Goal: Task Accomplishment & Management: Use online tool/utility

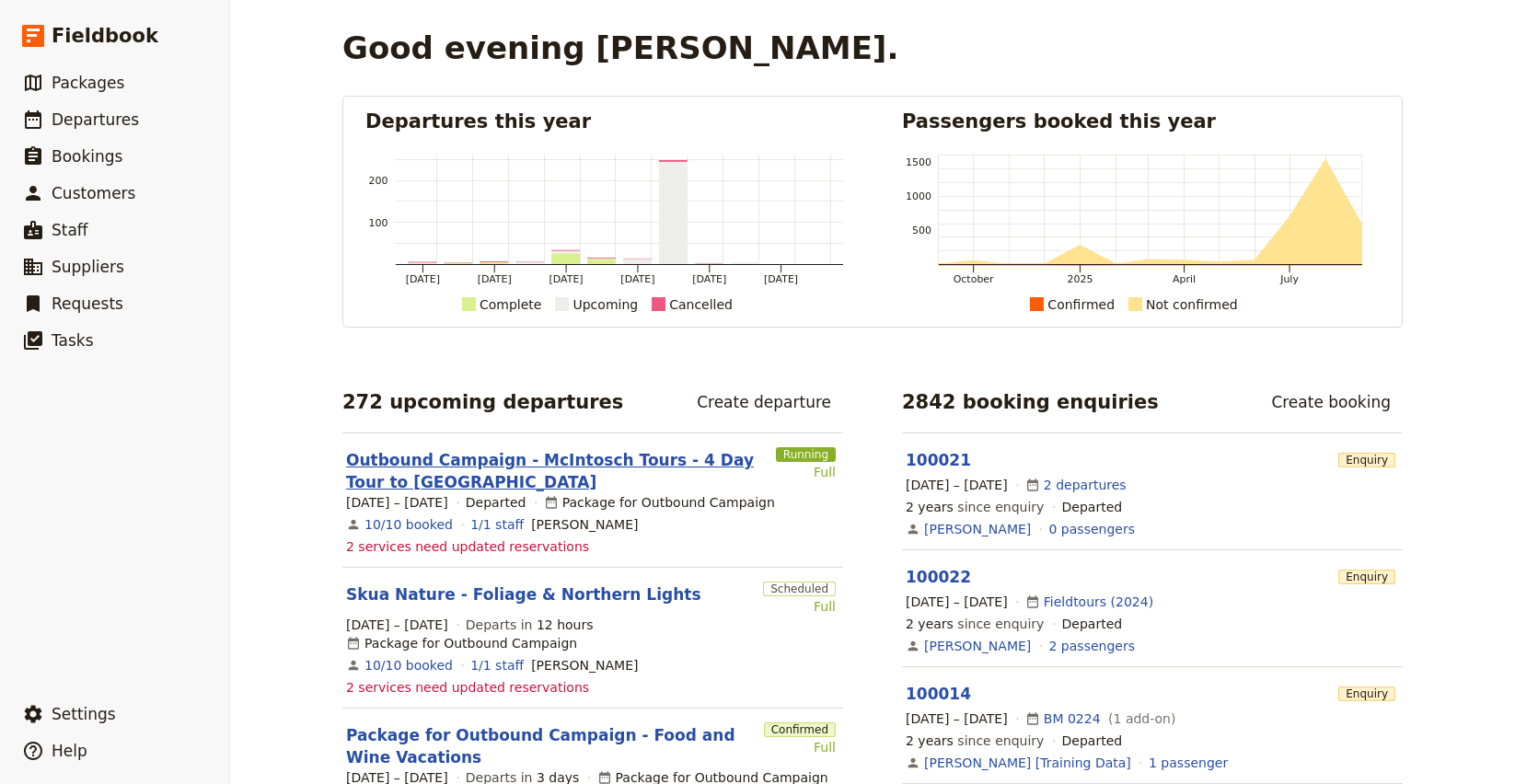
click at [513, 461] on link "Outbound Campaign - McIntosch Tours - 4 Day Tour to [GEOGRAPHIC_DATA]" at bounding box center [557, 471] width 422 height 44
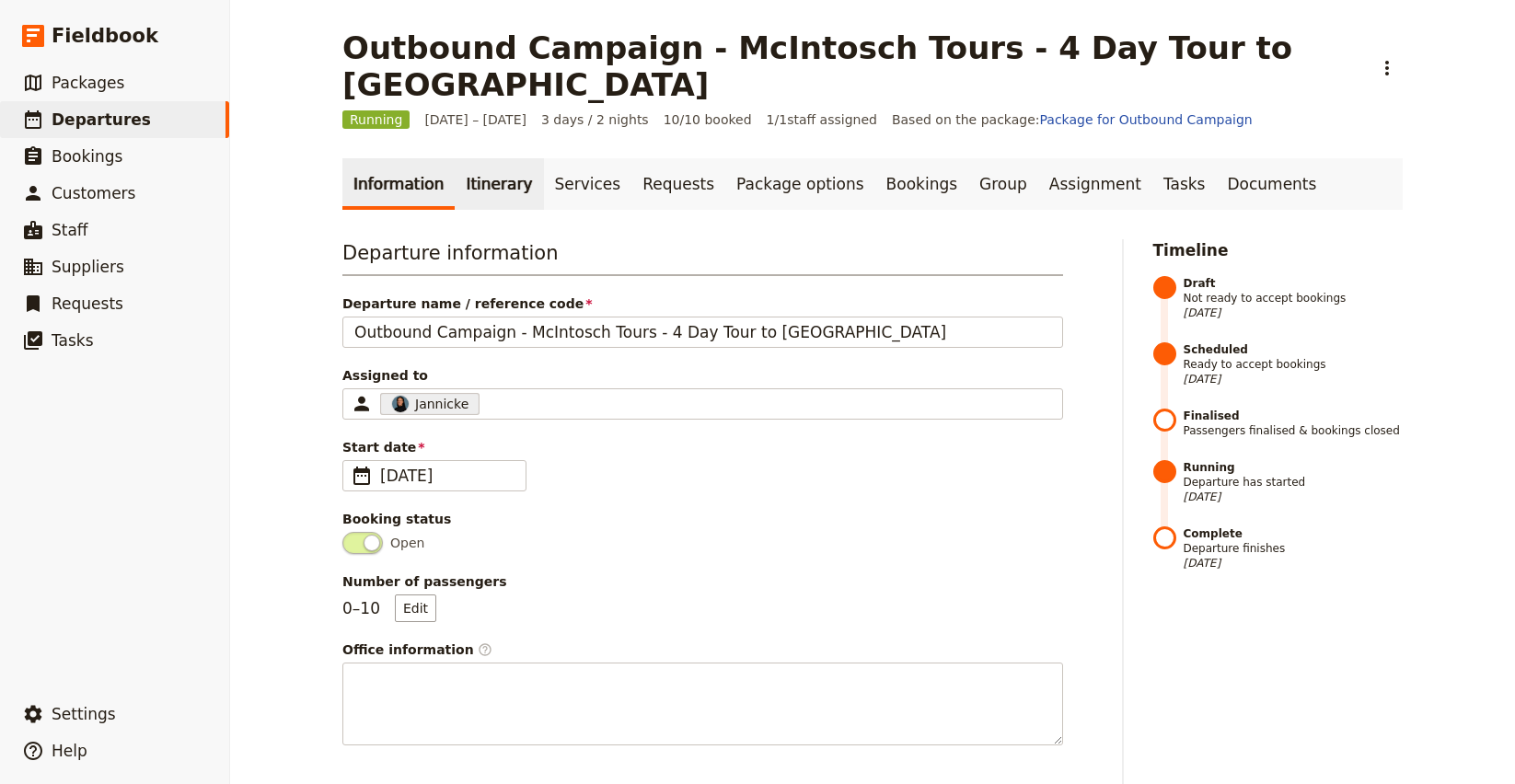
click at [471, 158] on link "Itinerary" at bounding box center [498, 183] width 88 height 52
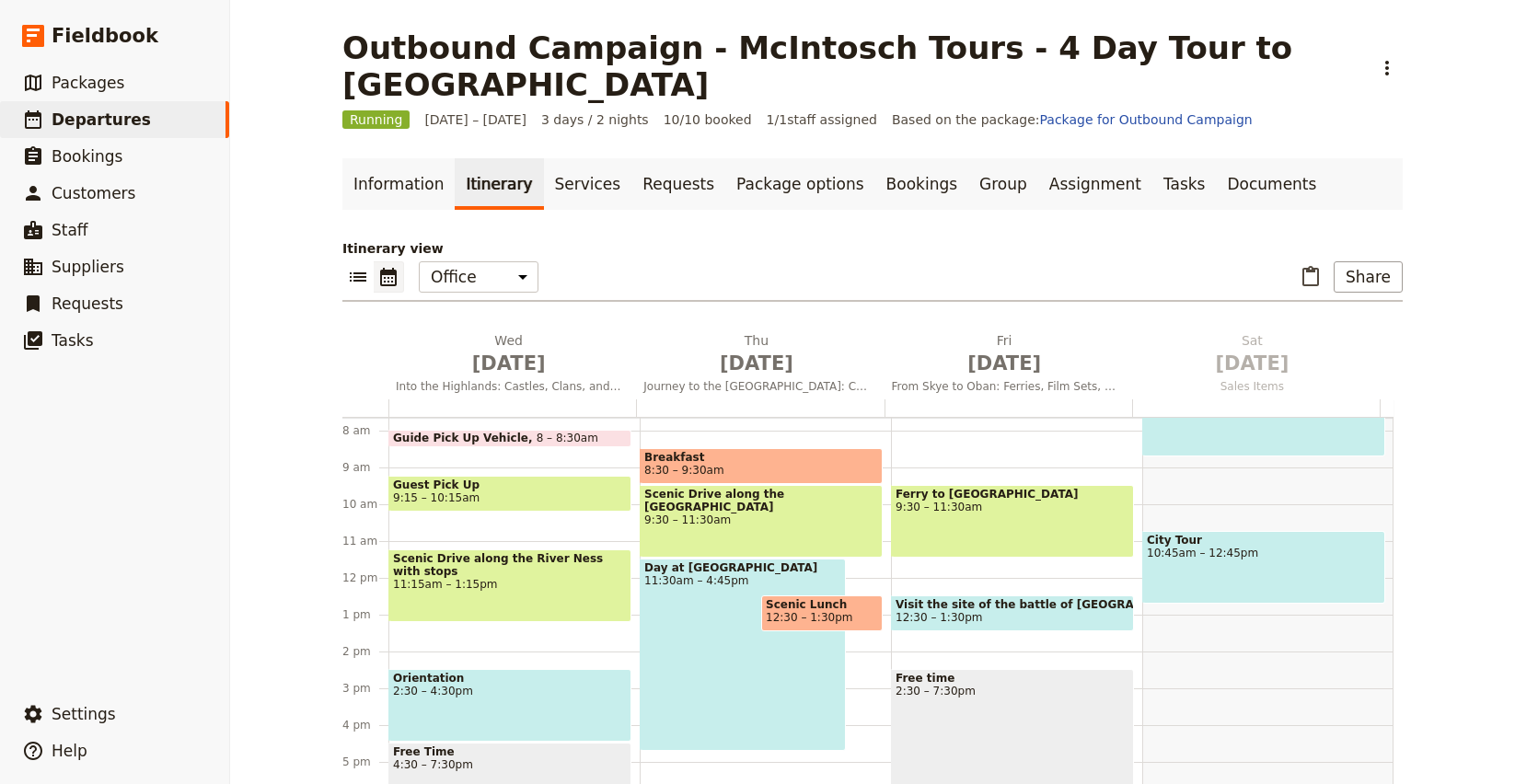
scroll to position [328, 0]
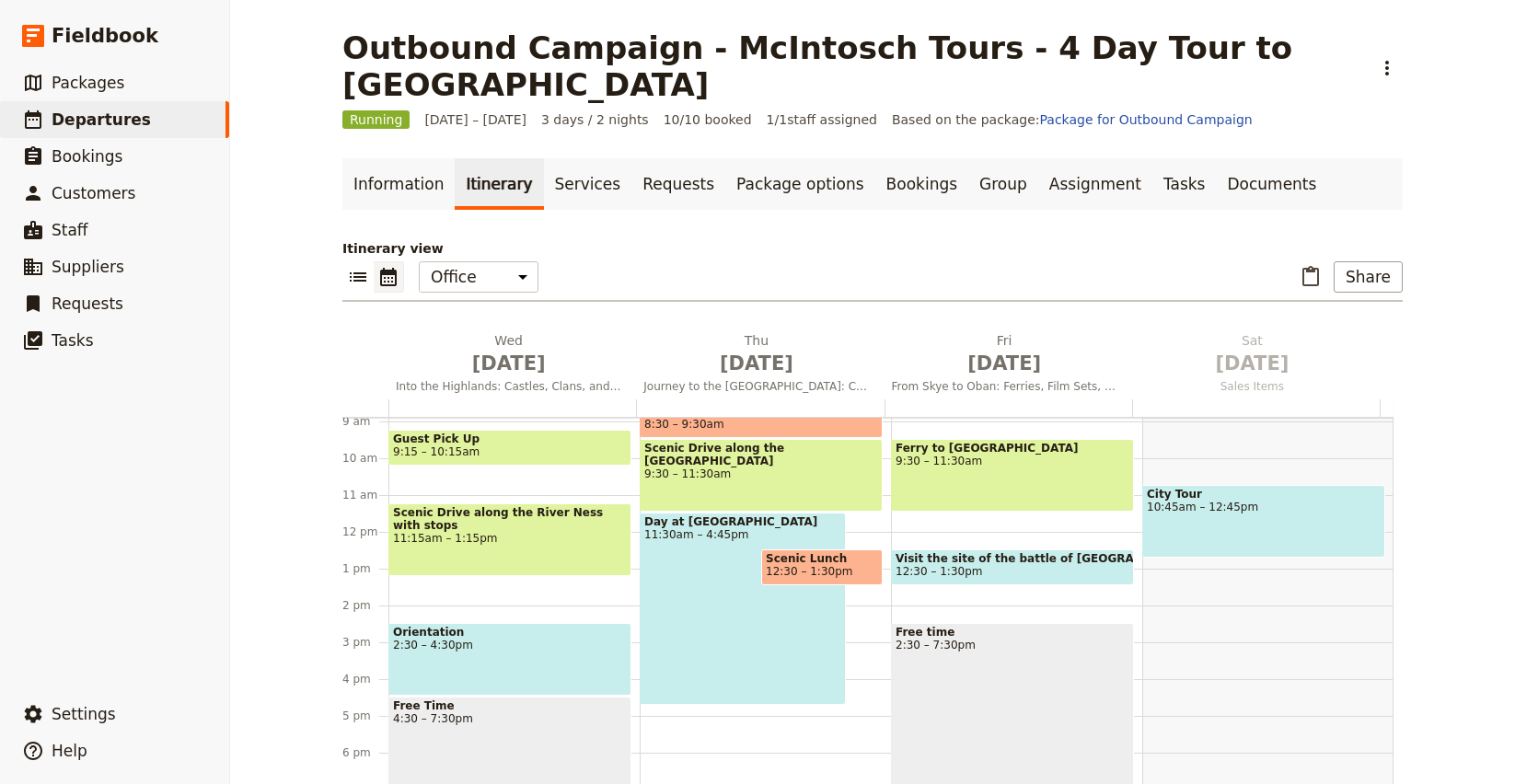
click at [693, 520] on div "Day at [GEOGRAPHIC_DATA] 11:30am – 4:45pm" at bounding box center [743, 608] width 206 height 192
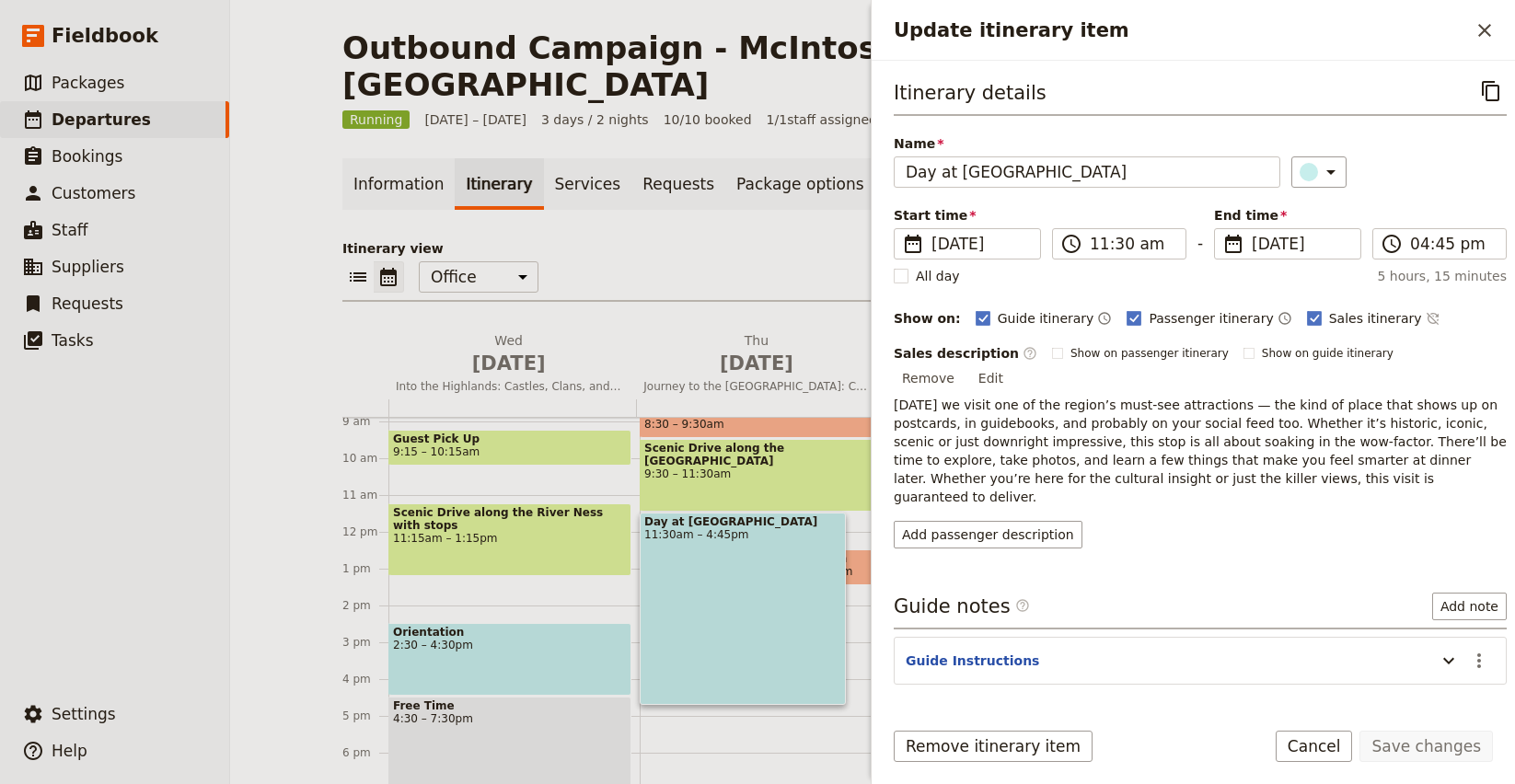
scroll to position [23, 0]
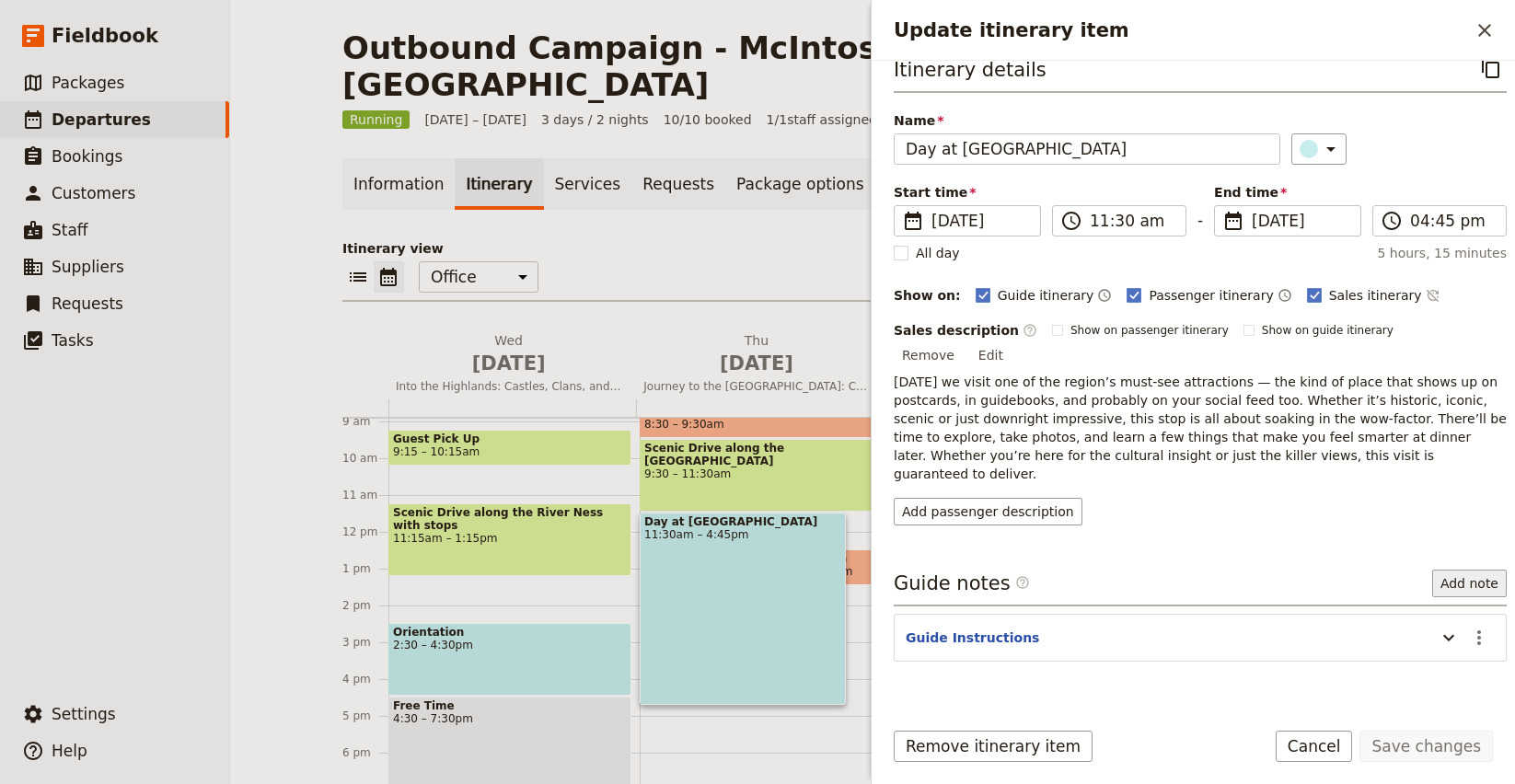
click at [1457, 570] on button "Add note" at bounding box center [1469, 584] width 75 height 27
click at [989, 497] on button "Add passenger description" at bounding box center [988, 511] width 188 height 27
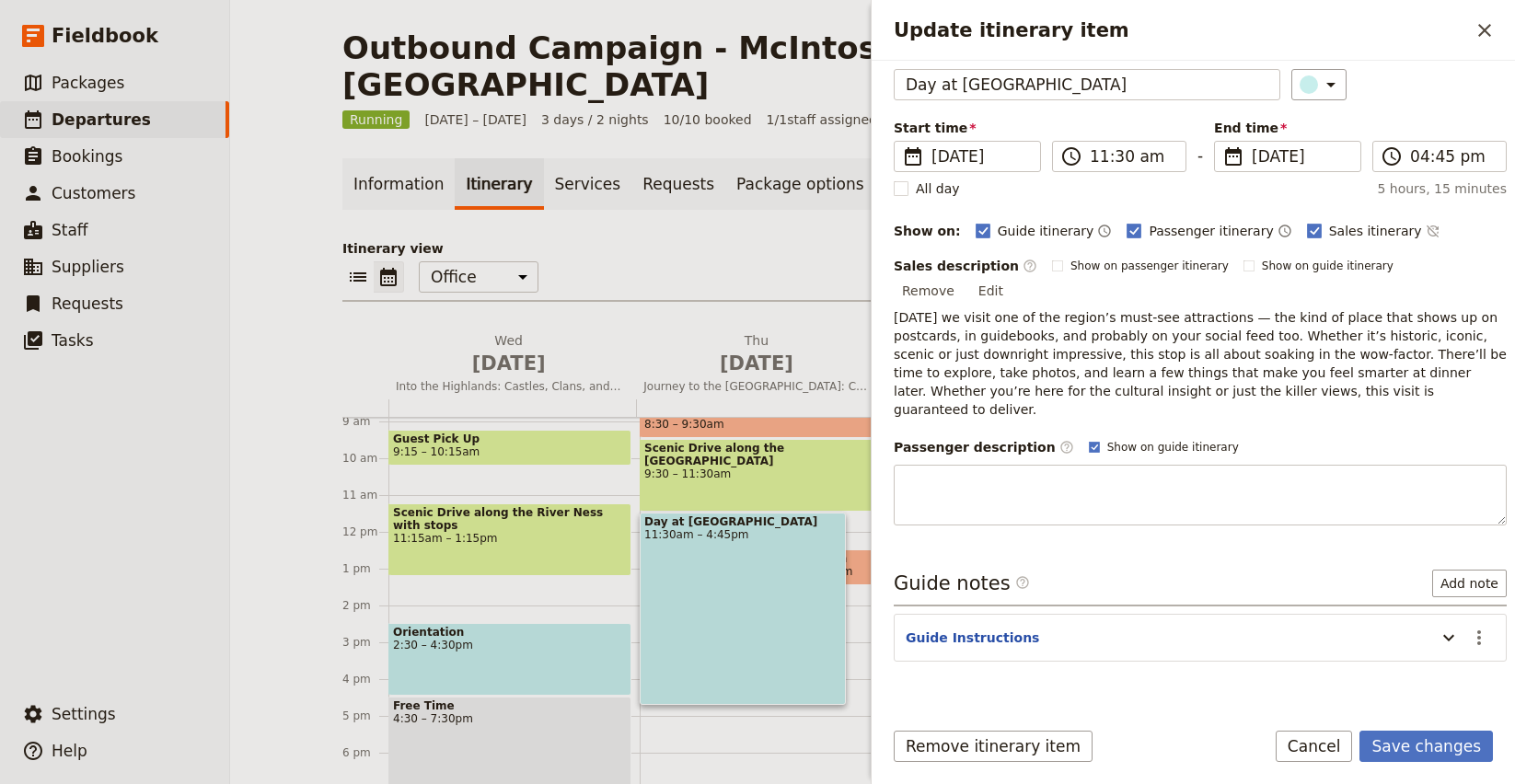
scroll to position [15, 0]
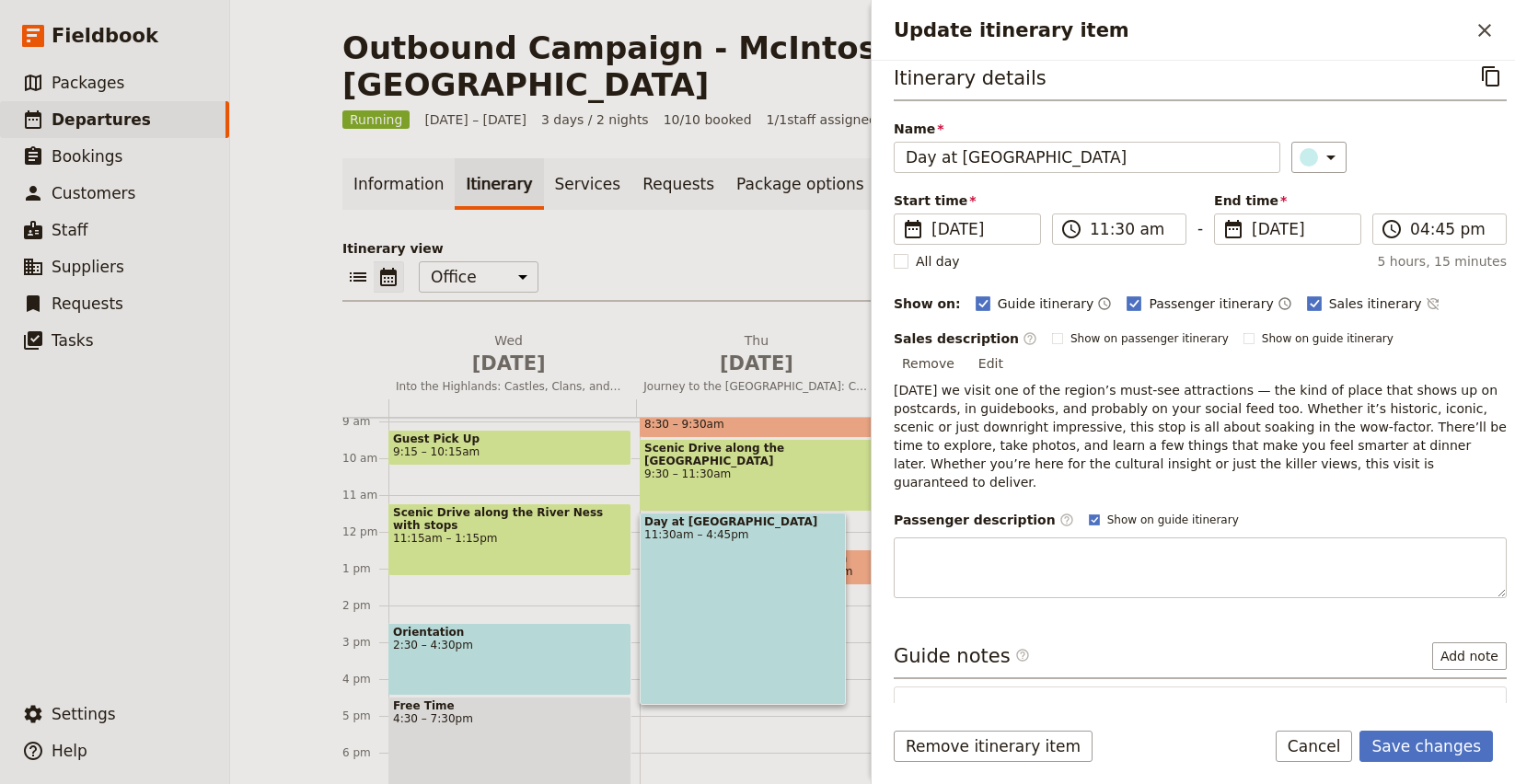
click at [1067, 509] on div "Itinerary details ​ Name Day at [GEOGRAPHIC_DATA] ​ Start time ​ [DATE] [DATE] …" at bounding box center [1200, 374] width 613 height 626
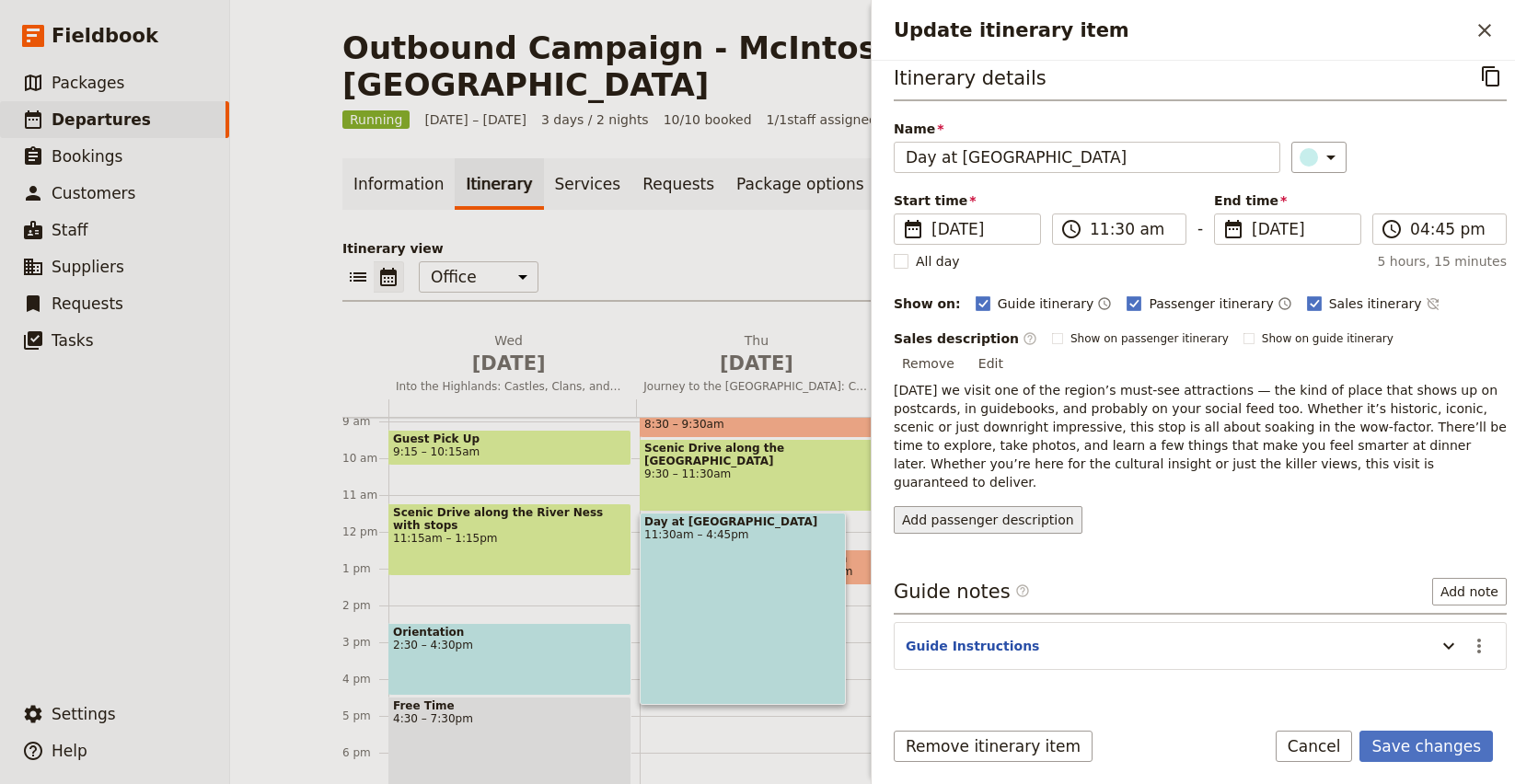
click at [981, 506] on button "Add passenger description" at bounding box center [988, 520] width 188 height 27
click at [1087, 583] on div "Itinerary details ​ Name Day at [GEOGRAPHIC_DATA] ​ Start time ​ [DATE] [DATE] …" at bounding box center [1200, 374] width 613 height 626
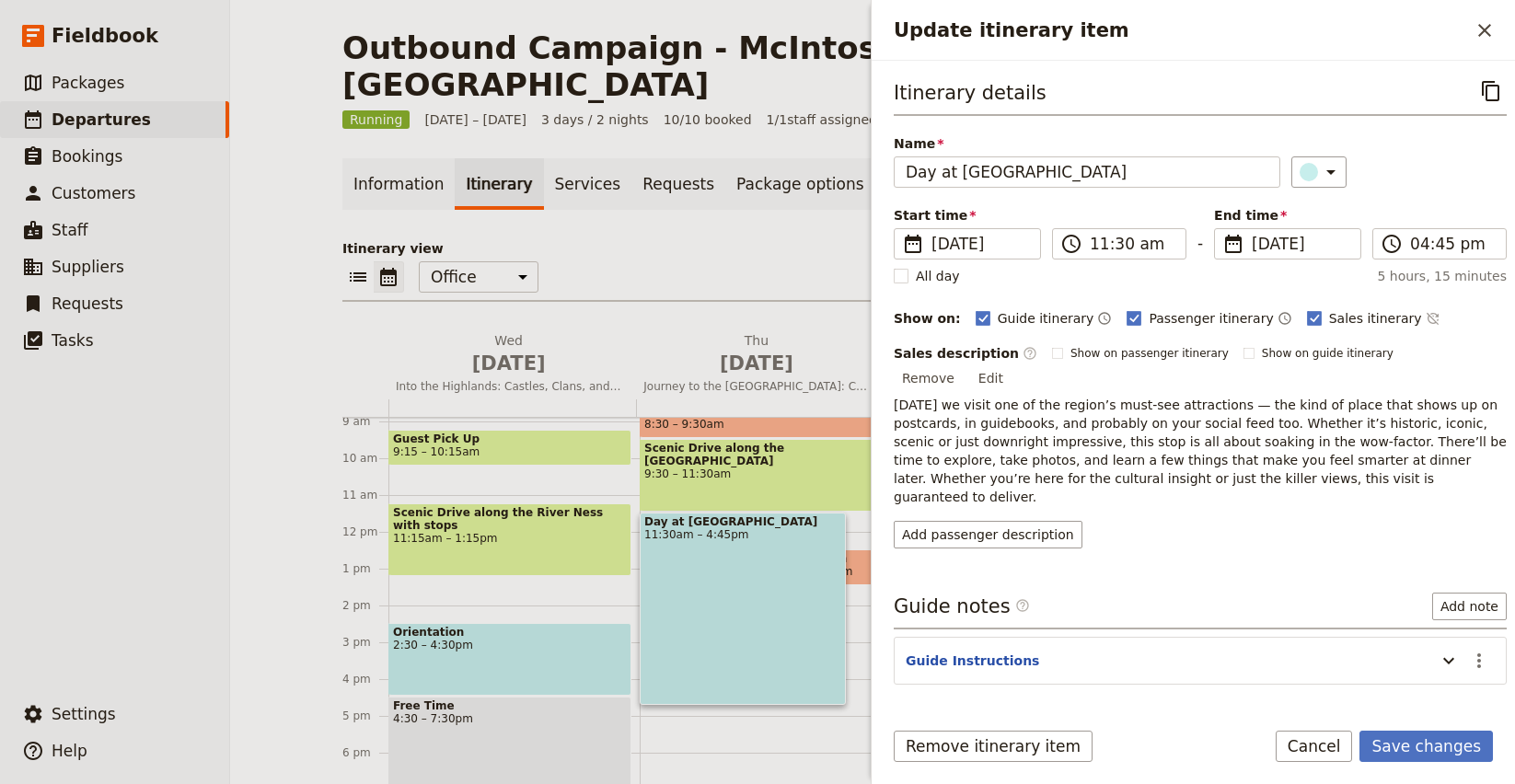
scroll to position [23, 0]
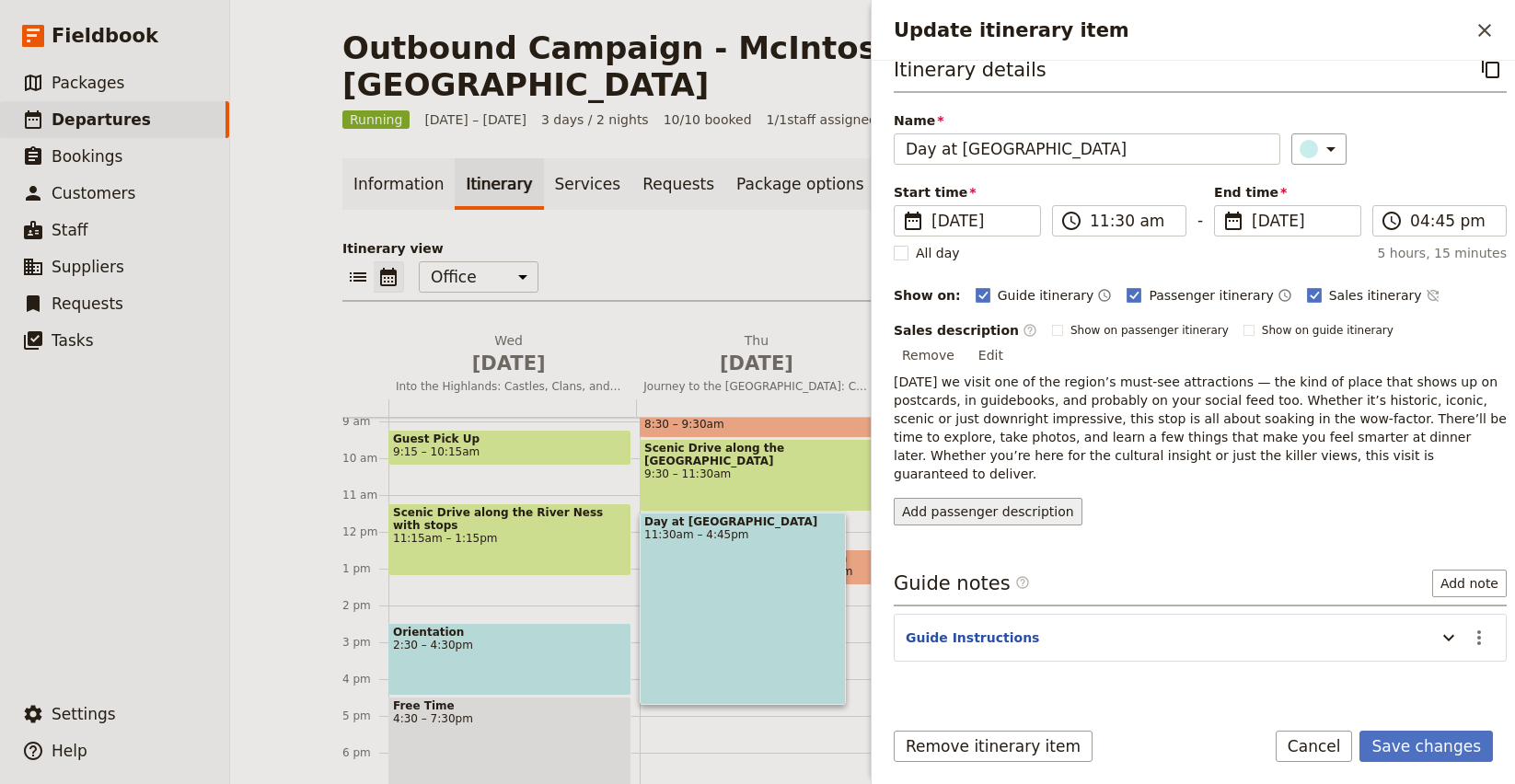
click at [1010, 497] on button "Add passenger description" at bounding box center [988, 511] width 188 height 27
click at [582, 261] on div "​ ​ Office Guide Passenger Sales ​ Share" at bounding box center [872, 281] width 1060 height 40
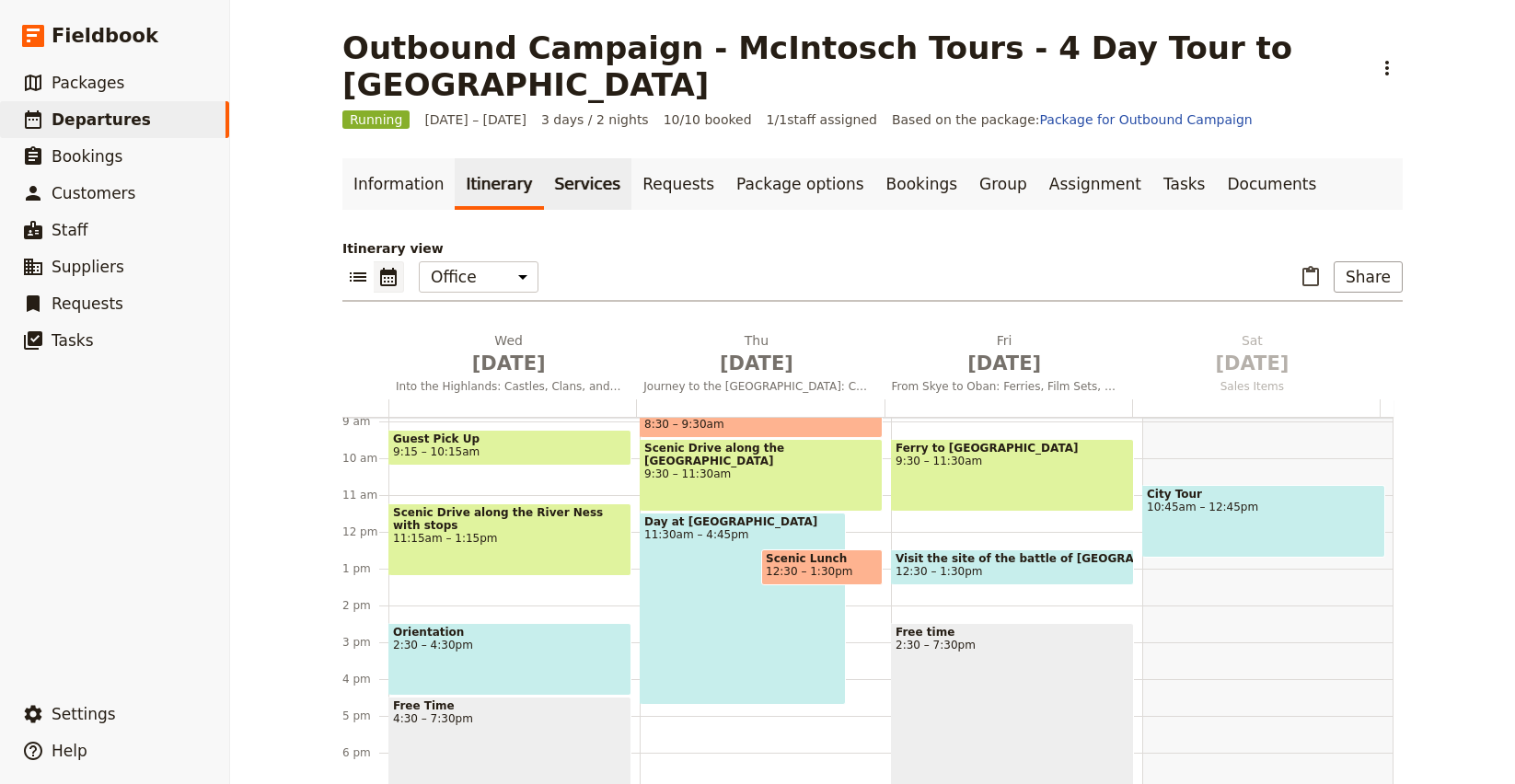
click at [586, 158] on link "Services" at bounding box center [588, 183] width 88 height 52
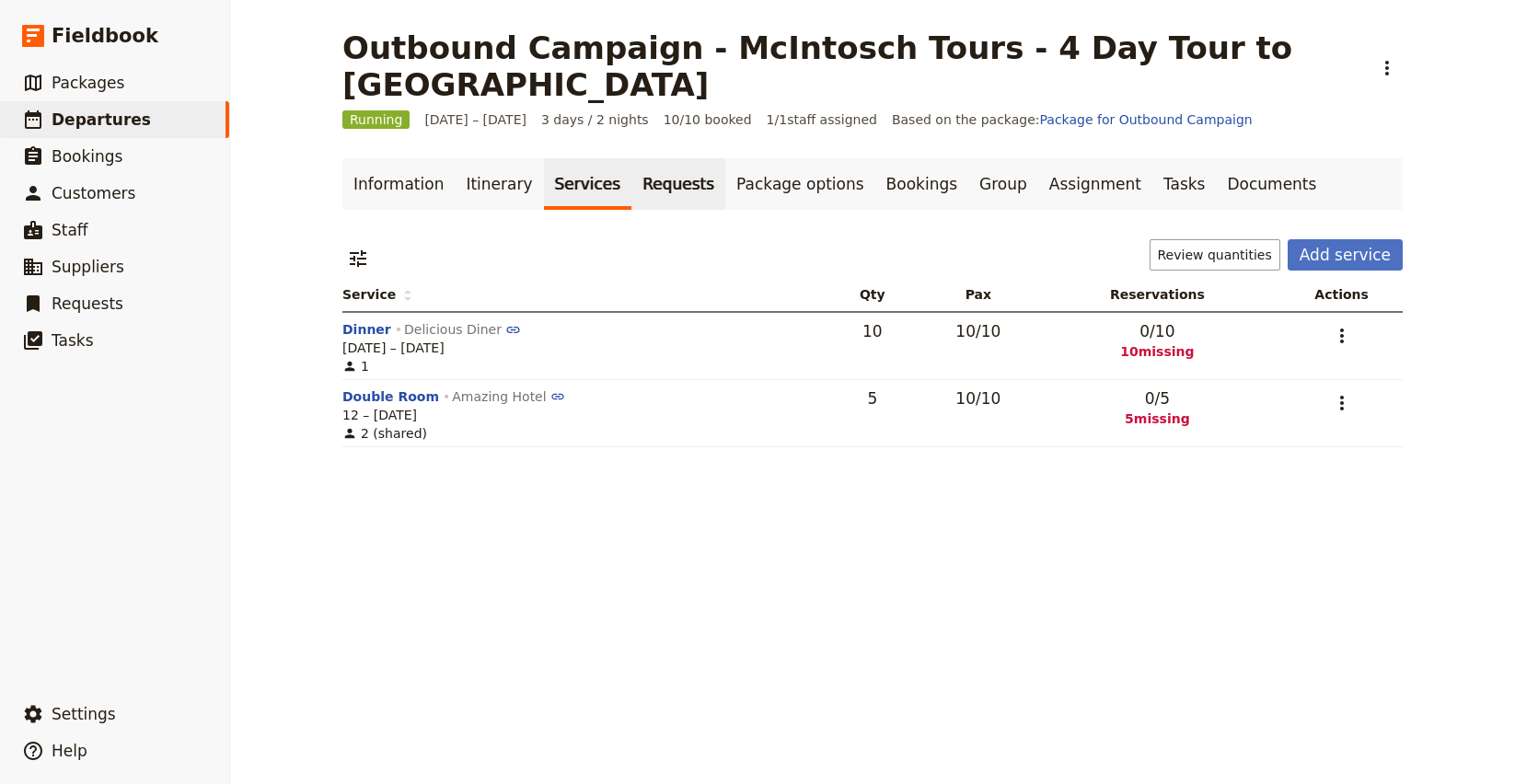
click at [644, 158] on link "Requests" at bounding box center [678, 183] width 94 height 52
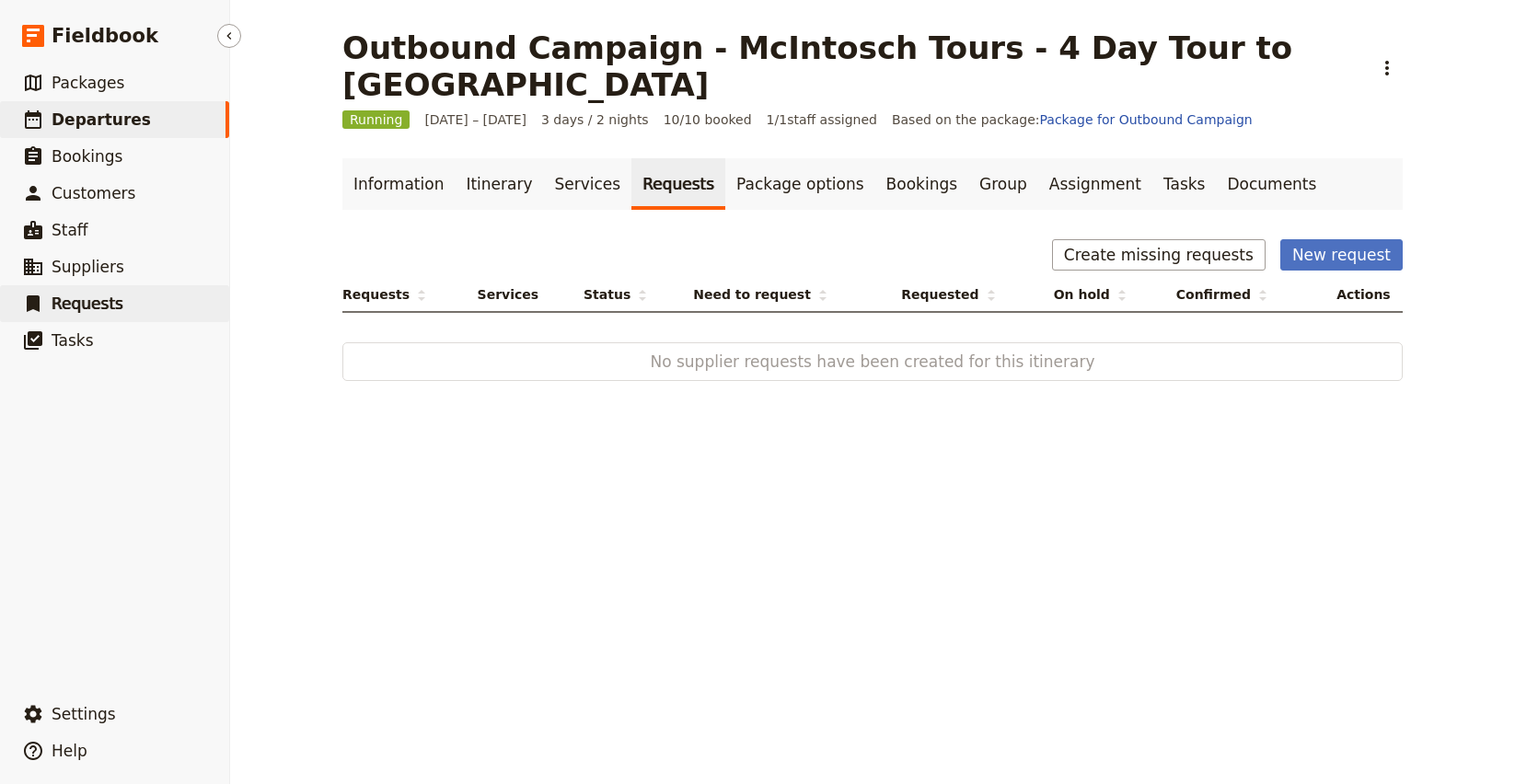
click at [113, 311] on span "Requests" at bounding box center [87, 303] width 72 height 19
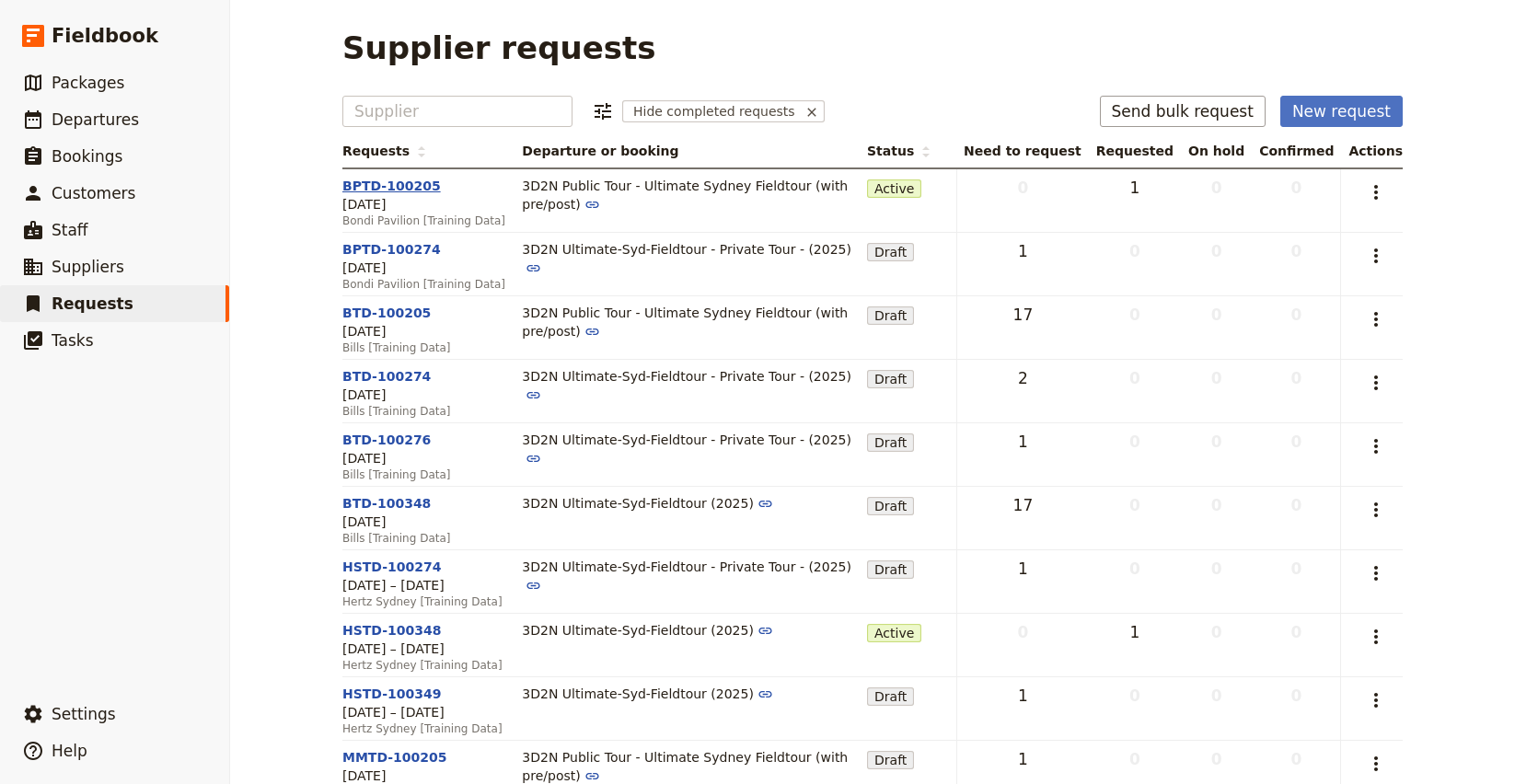
click at [388, 185] on link "BPTD-100205" at bounding box center [392, 185] width 98 height 15
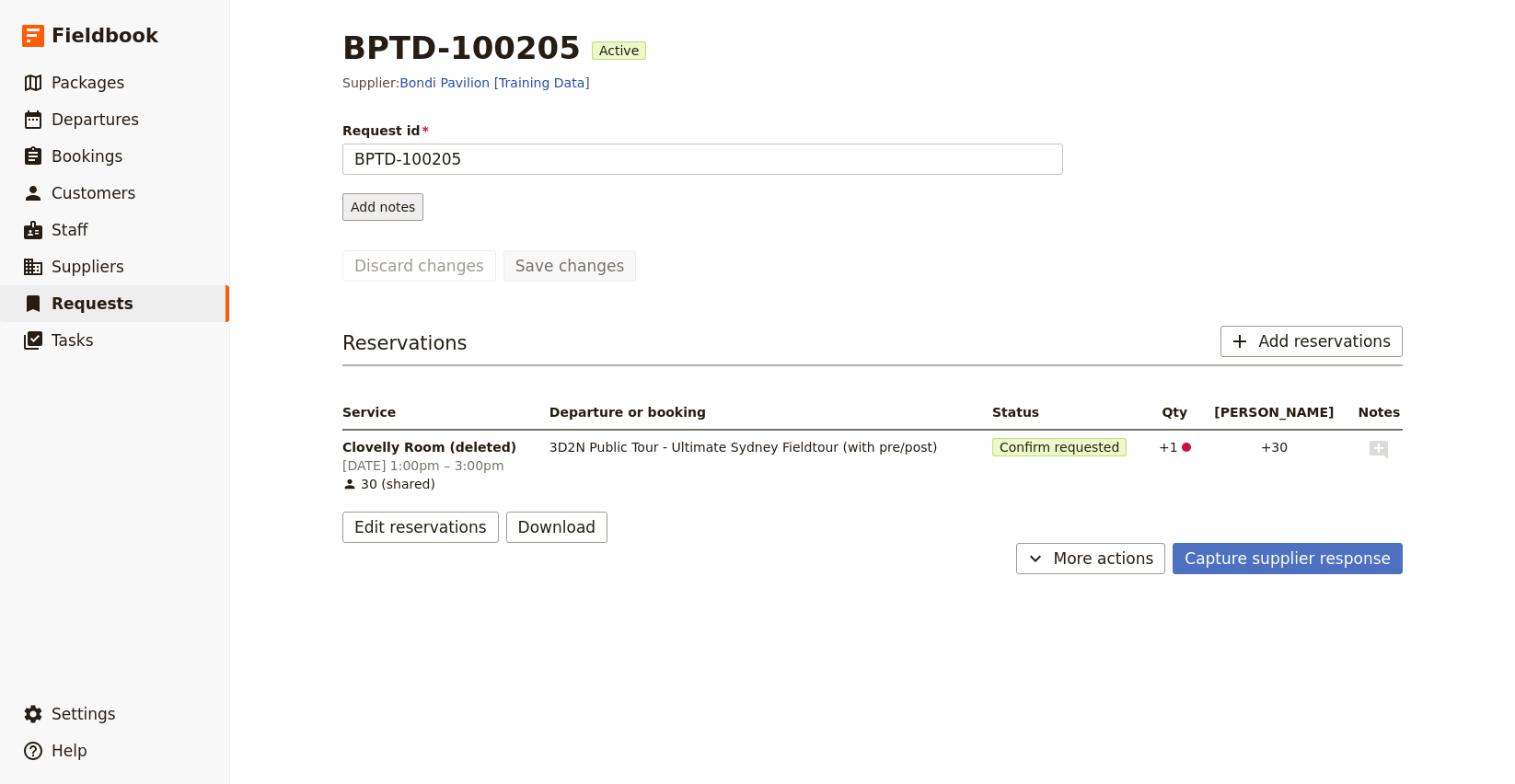
click at [396, 218] on button "Add notes" at bounding box center [383, 207] width 81 height 27
click at [402, 241] on span "Request information" at bounding box center [413, 245] width 131 height 19
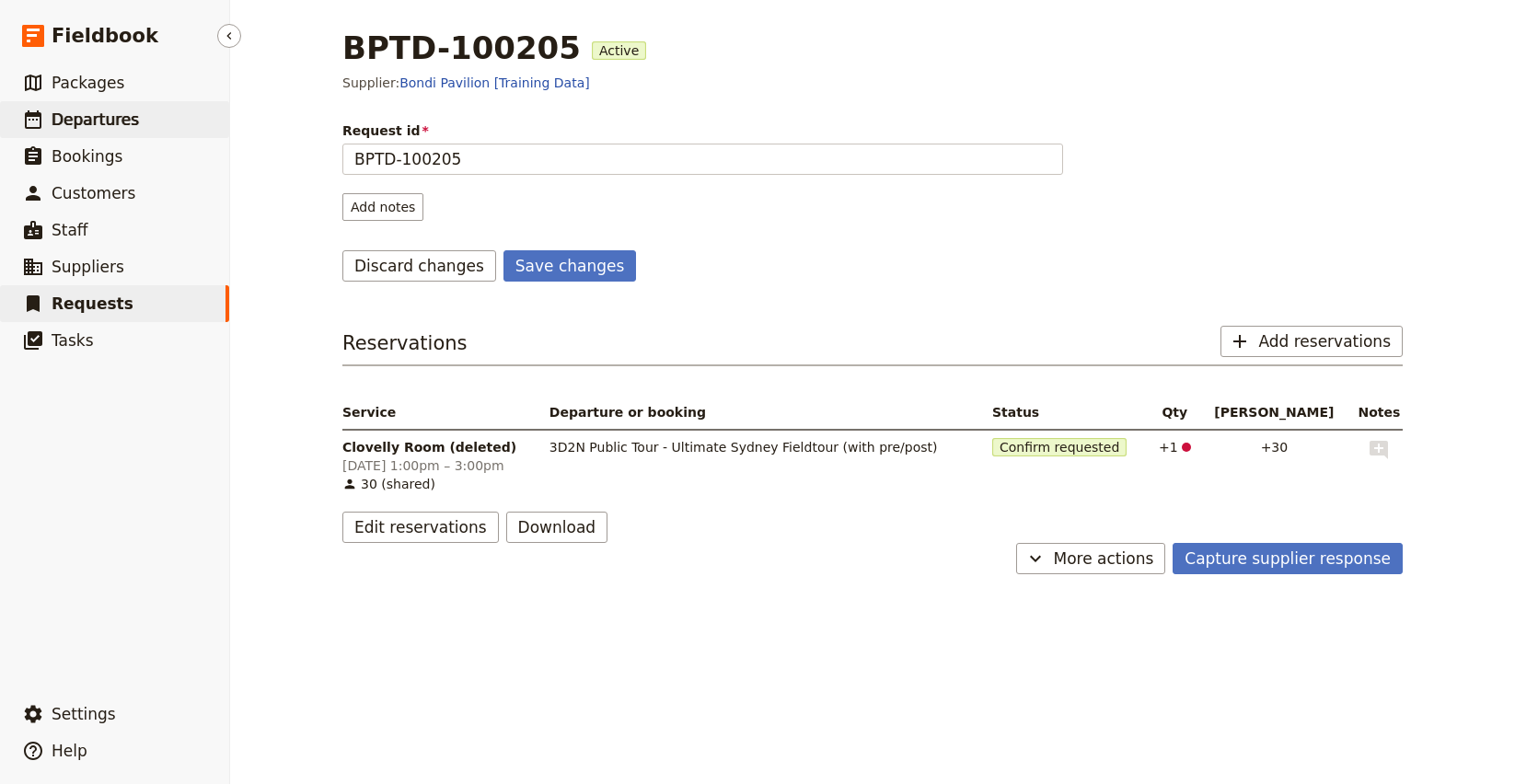
click at [91, 118] on span "Departures" at bounding box center [95, 120] width 87 height 19
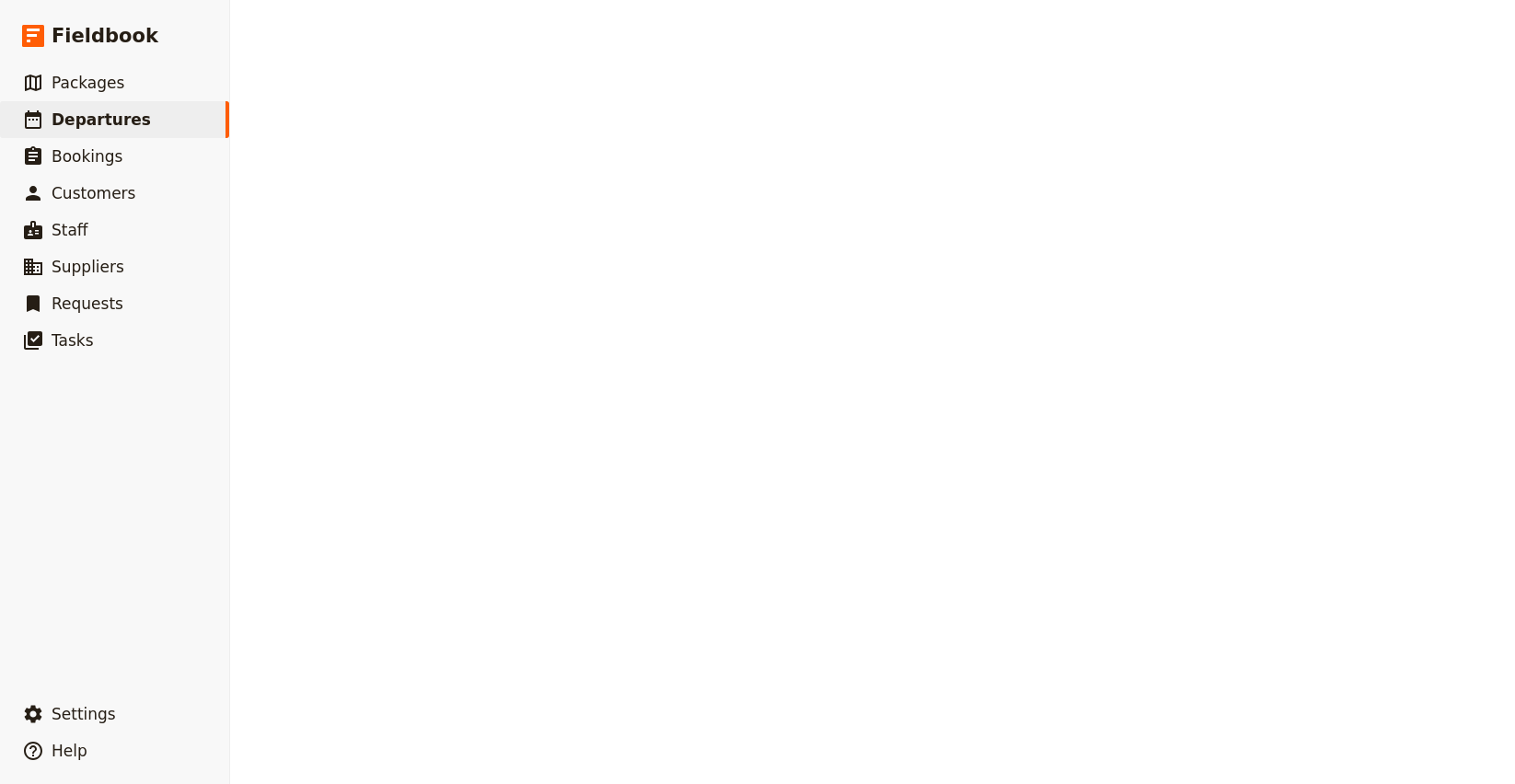
select select "CREATED_AT"
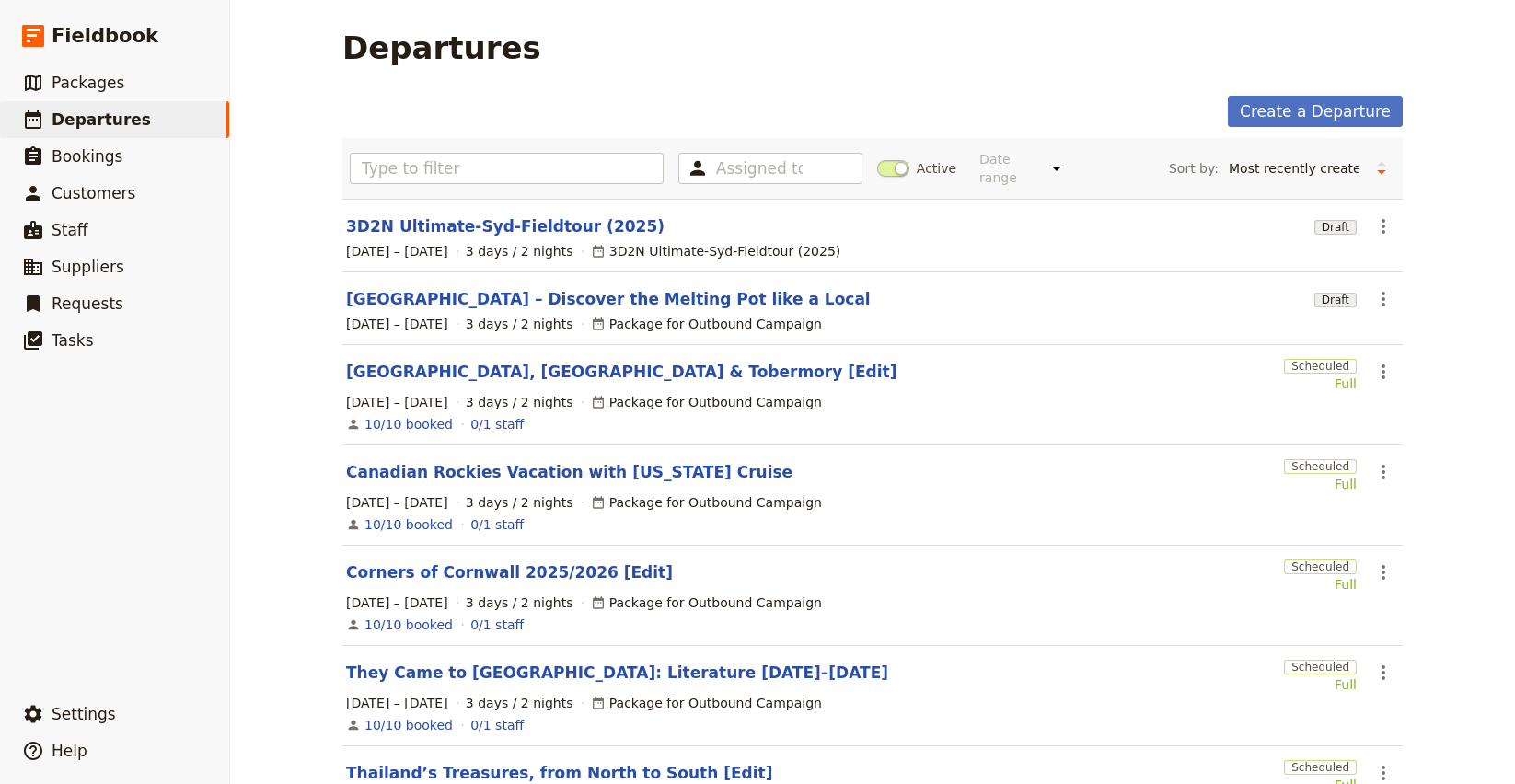
click at [439, 288] on link "[GEOGRAPHIC_DATA] – Discover the Melting Pot like a Local" at bounding box center [608, 299] width 525 height 23
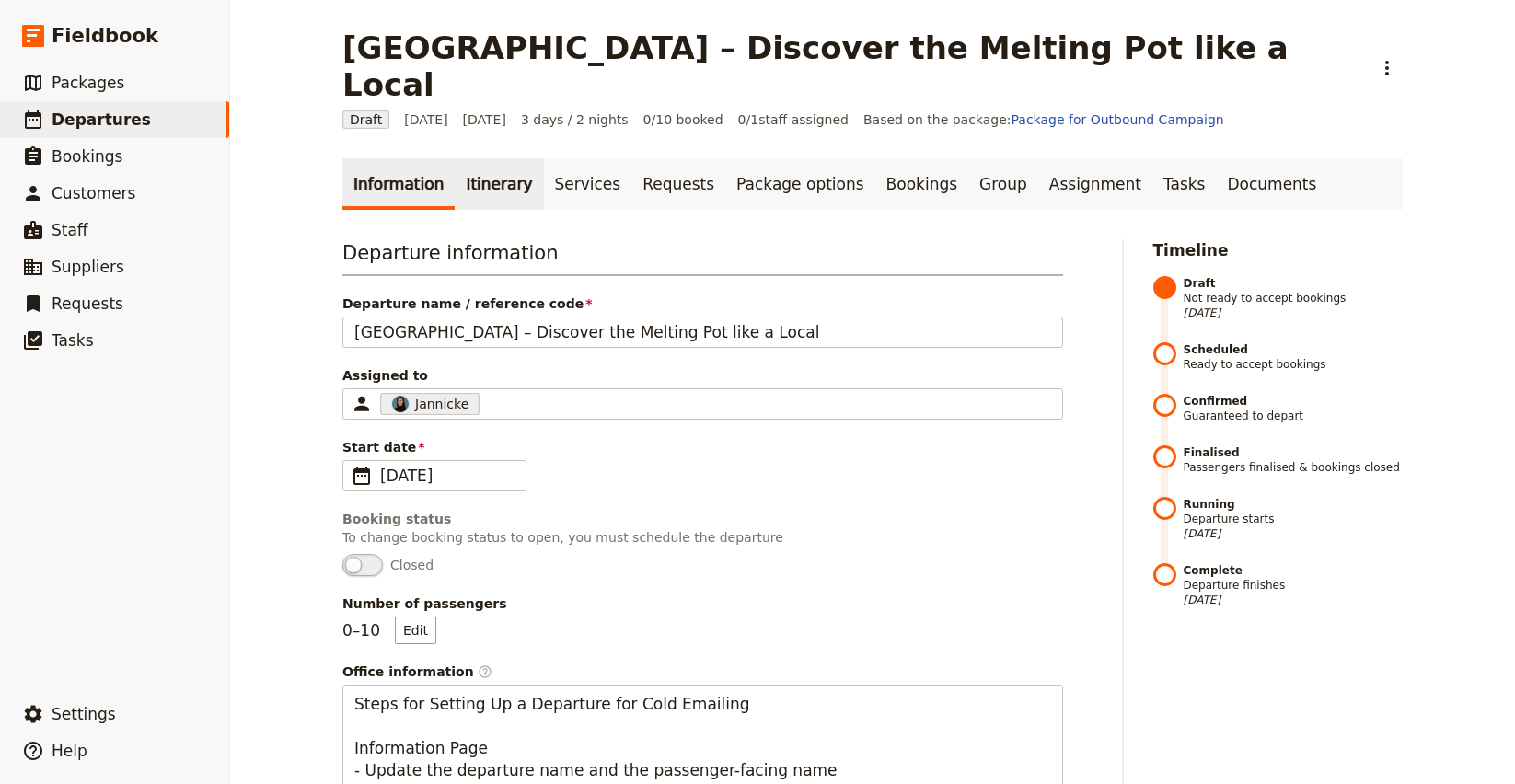
click at [468, 158] on link "Itinerary" at bounding box center [498, 183] width 88 height 52
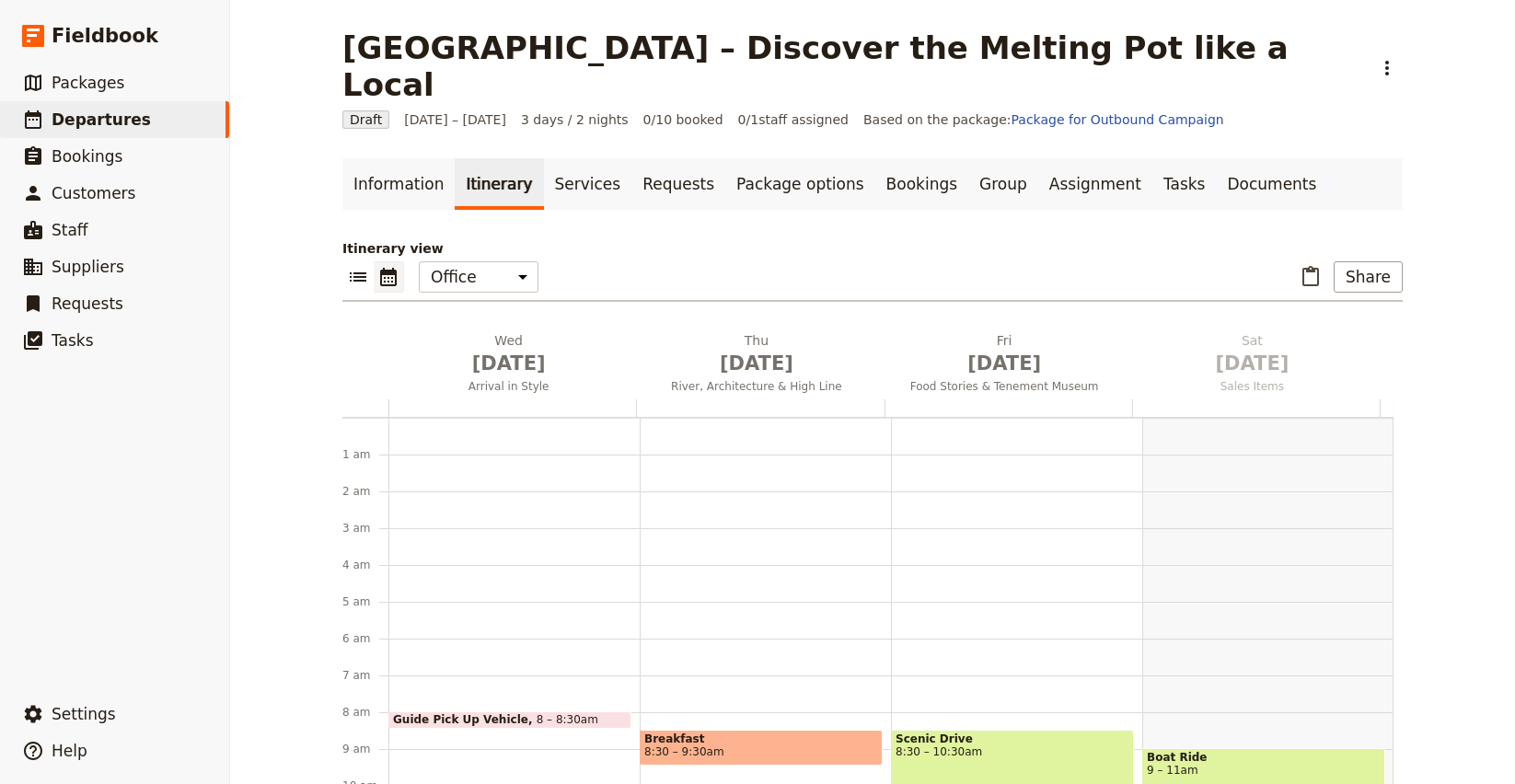
scroll to position [239, 0]
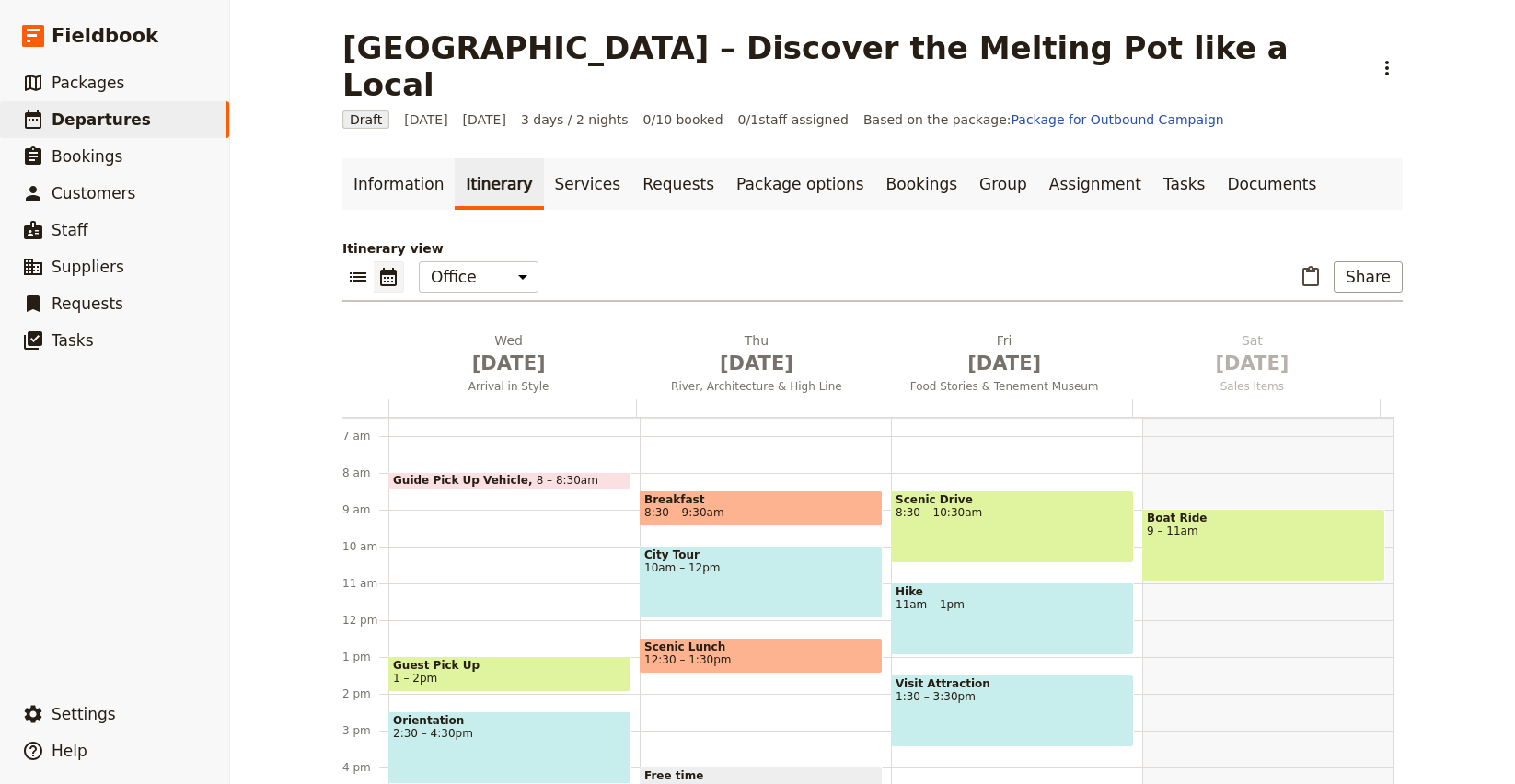
click at [686, 561] on span "10am – 12pm" at bounding box center [761, 567] width 234 height 13
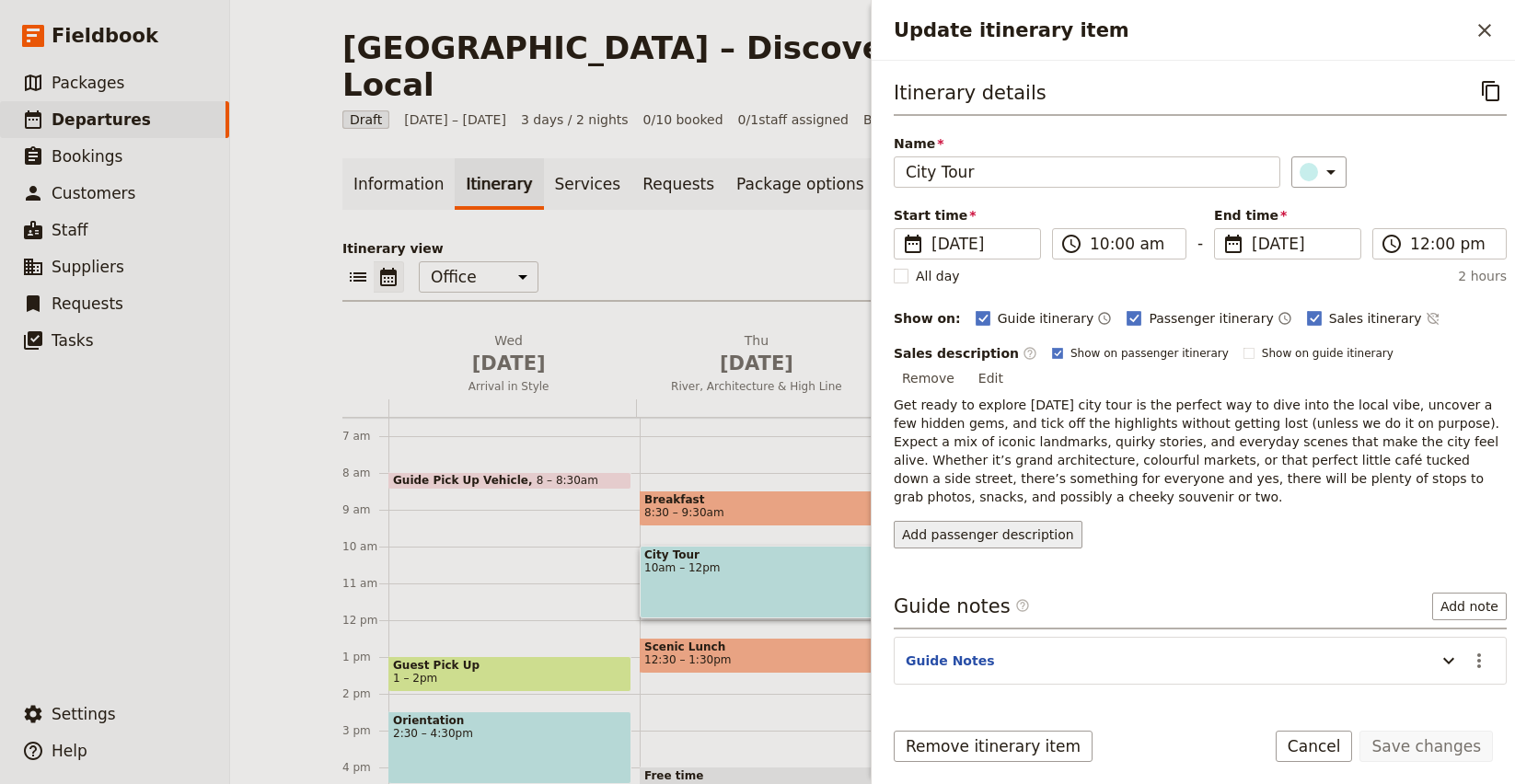
click at [1010, 521] on button "Add passenger description" at bounding box center [988, 535] width 188 height 27
click at [1012, 457] on p "Get ready to explore [DATE] city tour is the perfect way to dive into the local…" at bounding box center [1200, 450] width 613 height 111
click at [415, 527] on div "Guide Pick Up Vehicle 8 – 8:30am Guest Pick Up 1 – 2pm Orientation 2:30 – 4:30p…" at bounding box center [514, 620] width 251 height 883
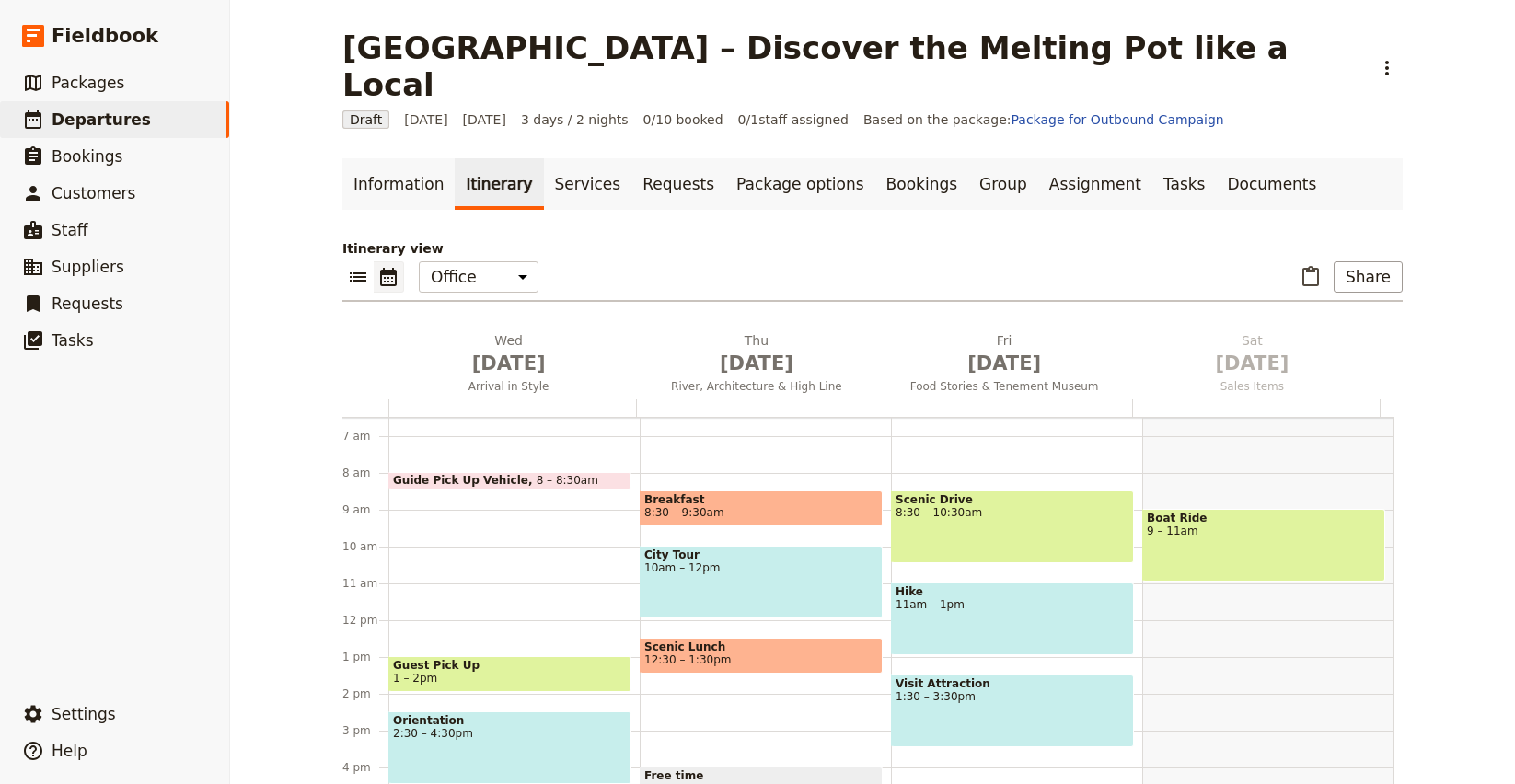
click at [436, 509] on div "Guide Pick Up Vehicle 8 – 8:30am Guest Pick Up 1 – 2pm Orientation 2:30 – 4:30p…" at bounding box center [514, 620] width 251 height 883
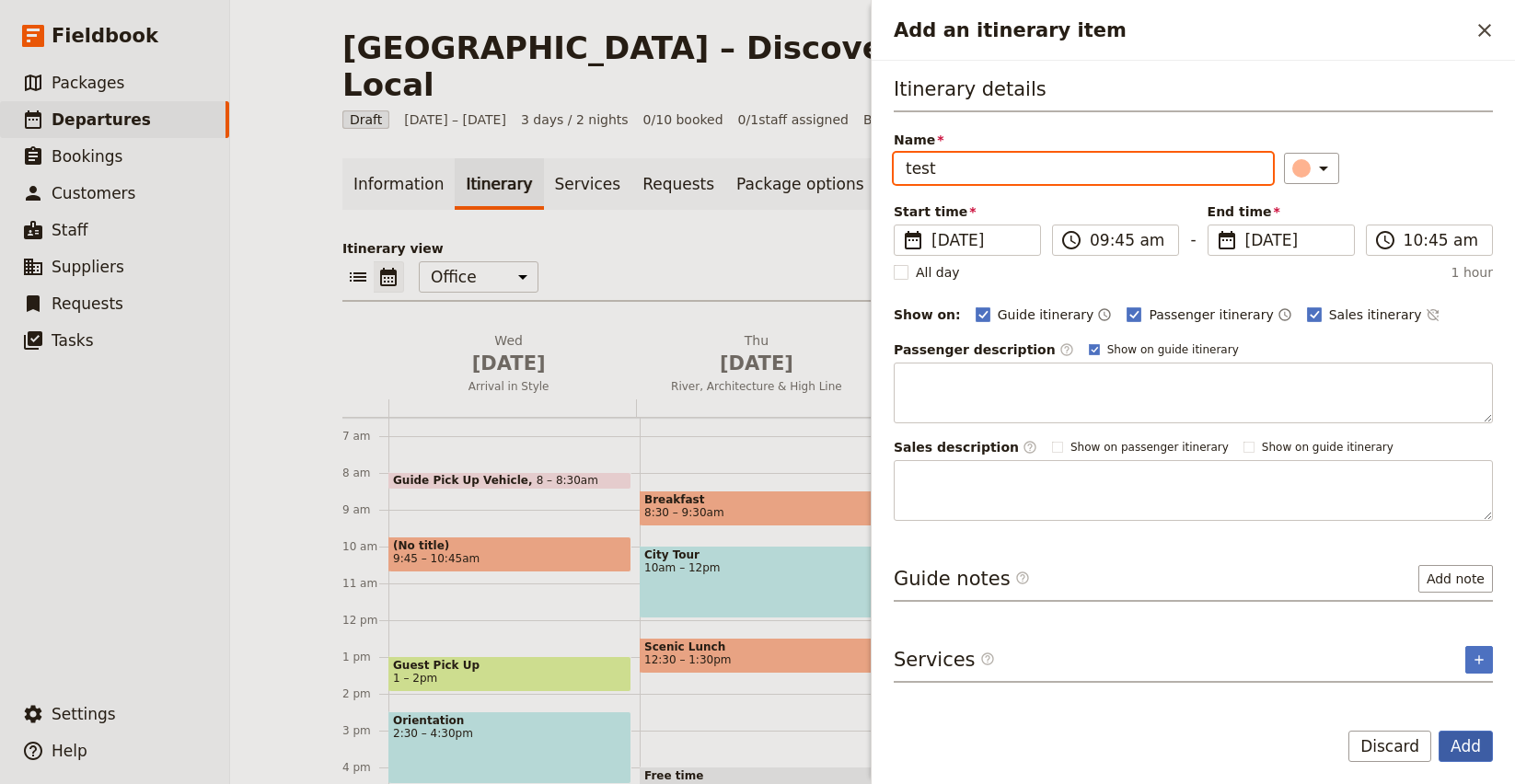
type input "test"
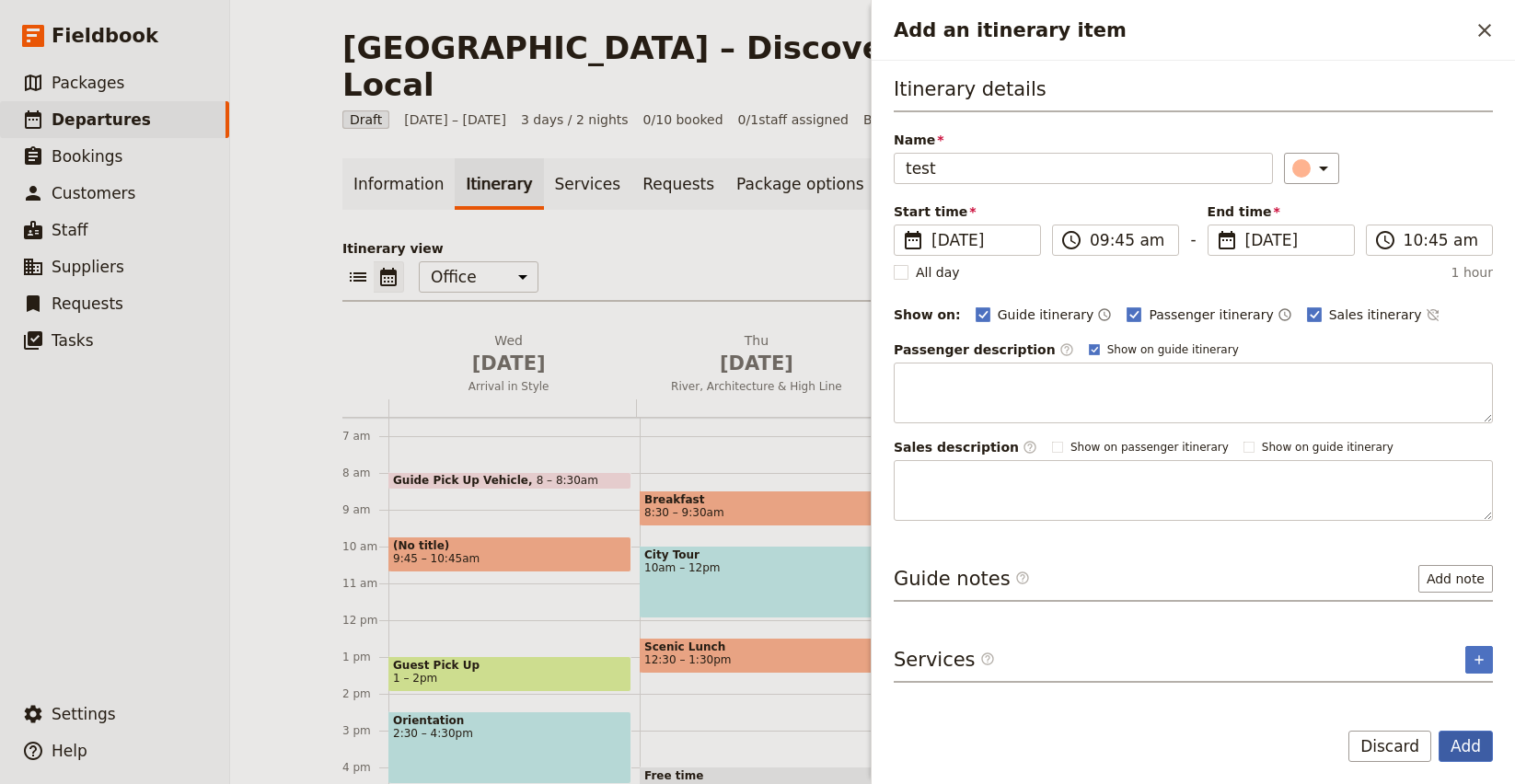
click at [1466, 745] on button "Add" at bounding box center [1465, 747] width 54 height 31
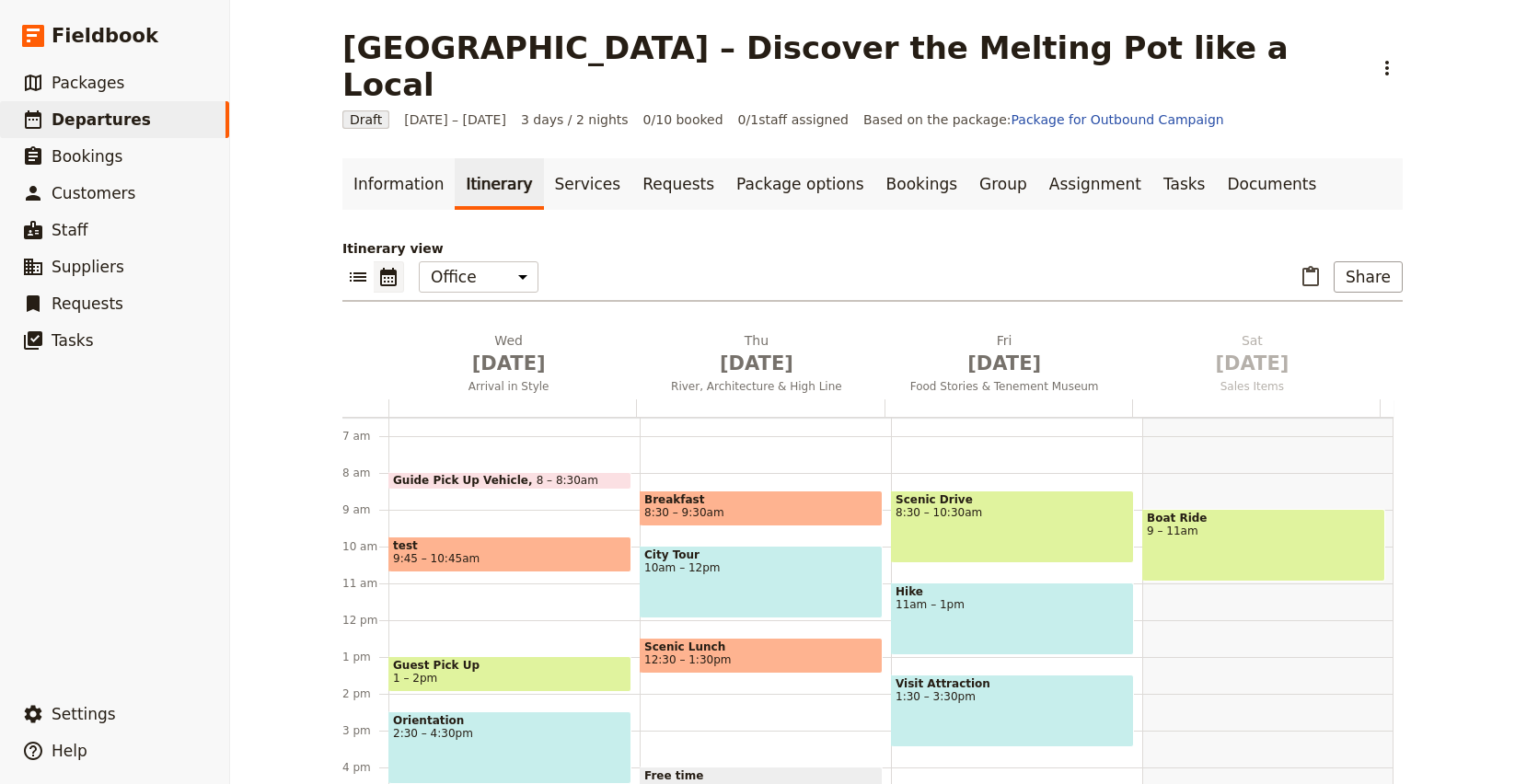
click at [472, 552] on span "9:45 – 10:45am" at bounding box center [509, 558] width 234 height 13
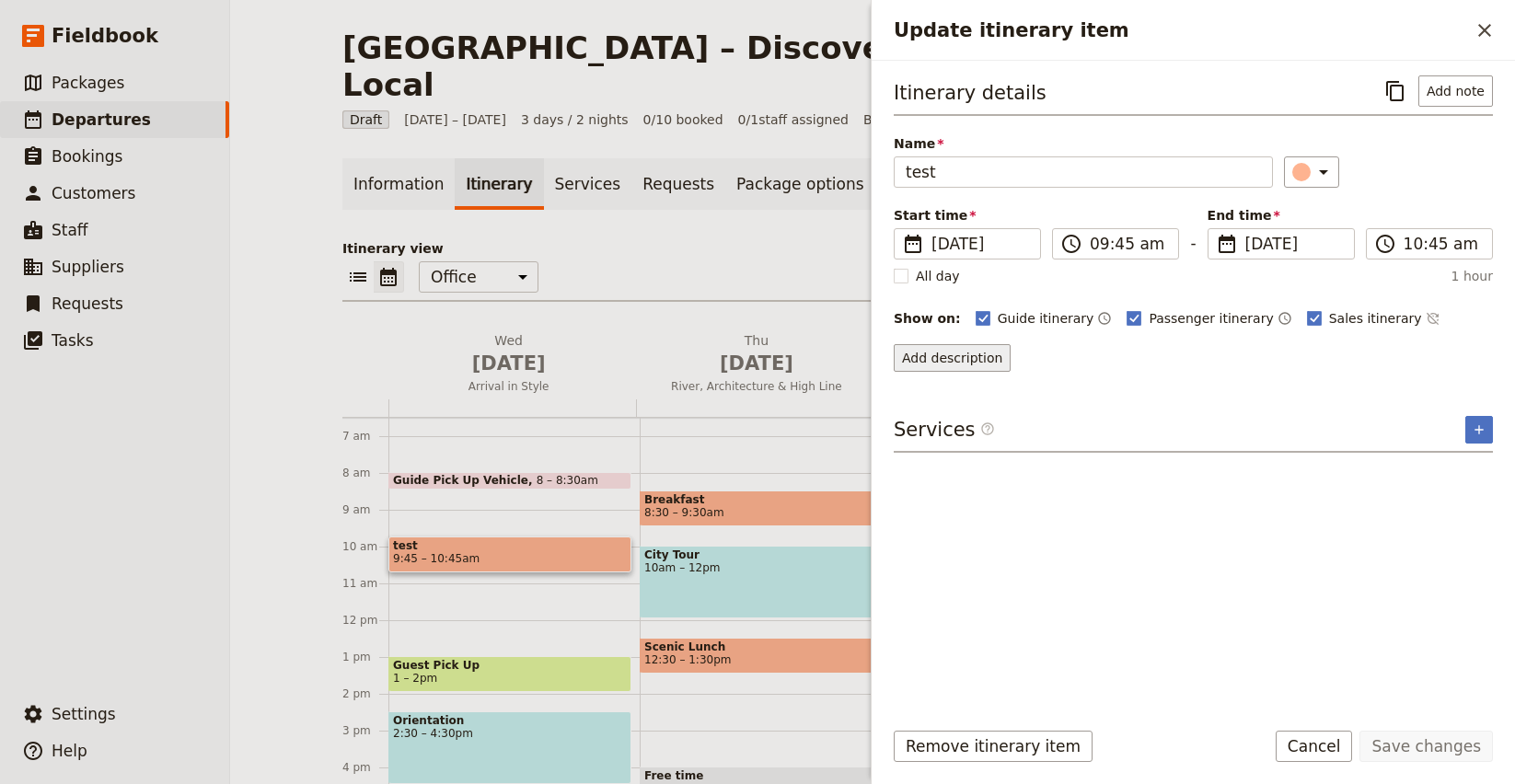
click at [968, 353] on button "Add description" at bounding box center [952, 358] width 117 height 27
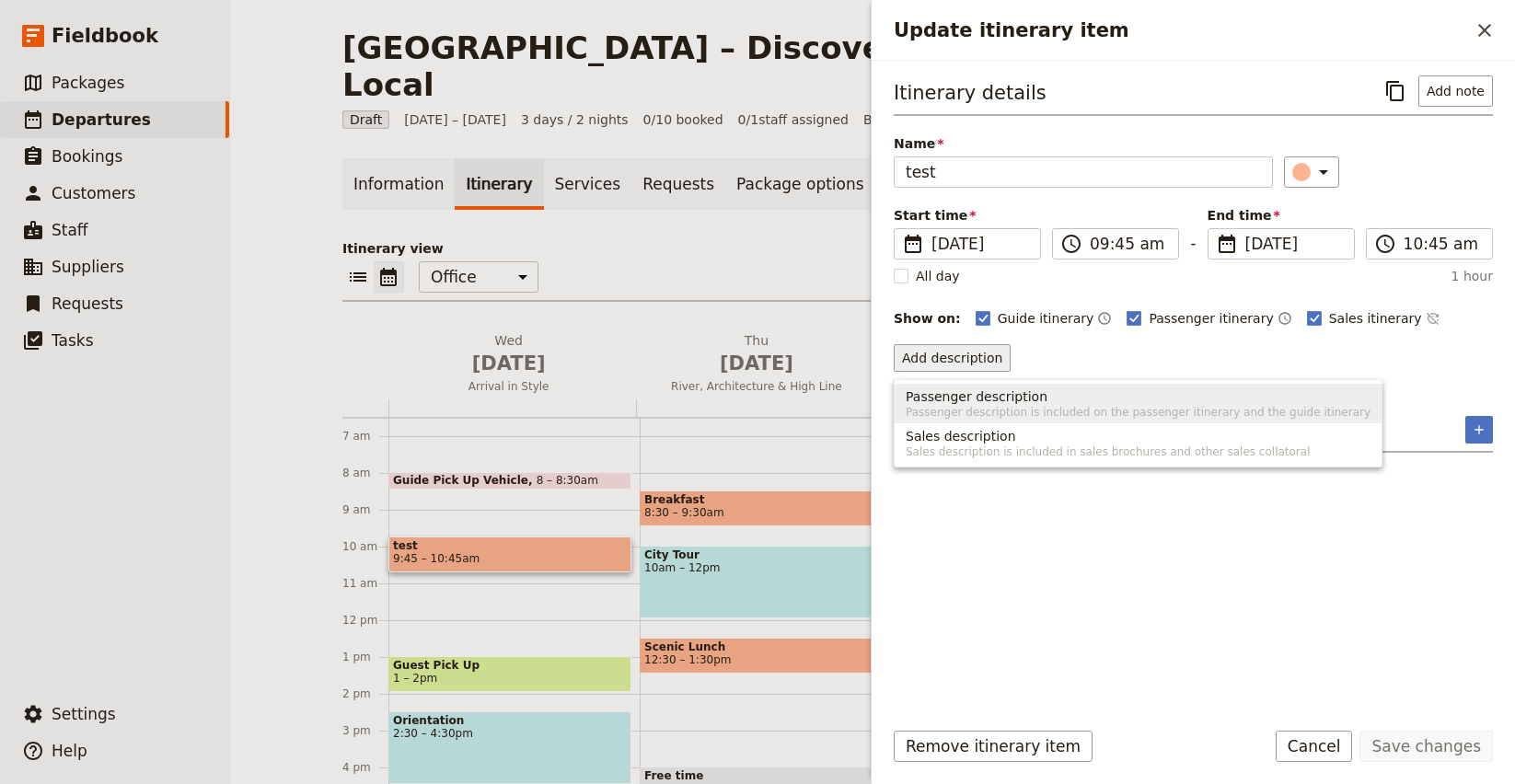
click at [518, 564] on span at bounding box center [510, 568] width 241 height 8
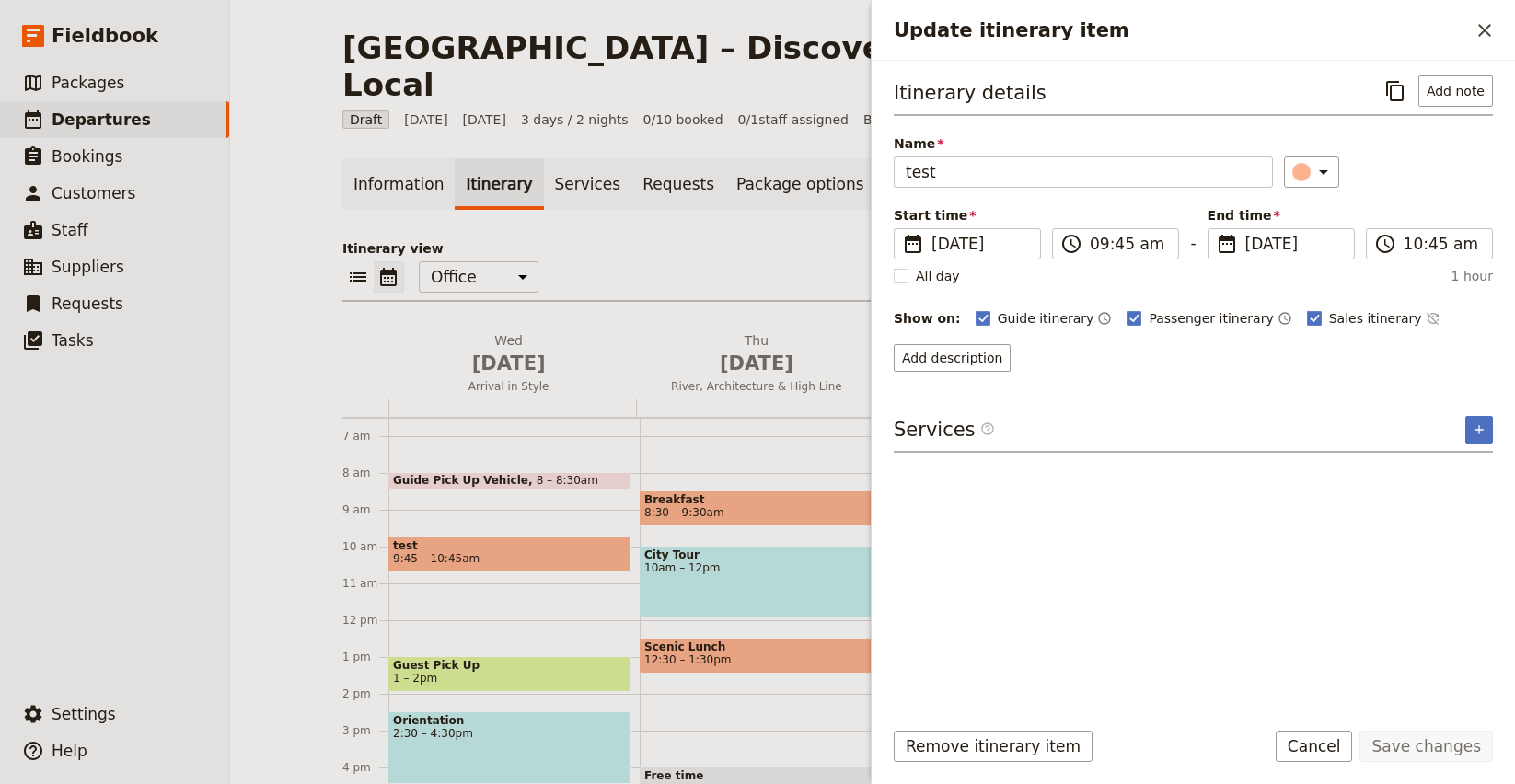
click at [512, 552] on span "9:45 – 10:45am" at bounding box center [509, 558] width 234 height 13
drag, startPoint x: 1019, startPoint y: 736, endPoint x: 1010, endPoint y: 722, distance: 16.6
click at [1018, 736] on button "Remove itinerary item" at bounding box center [993, 747] width 199 height 31
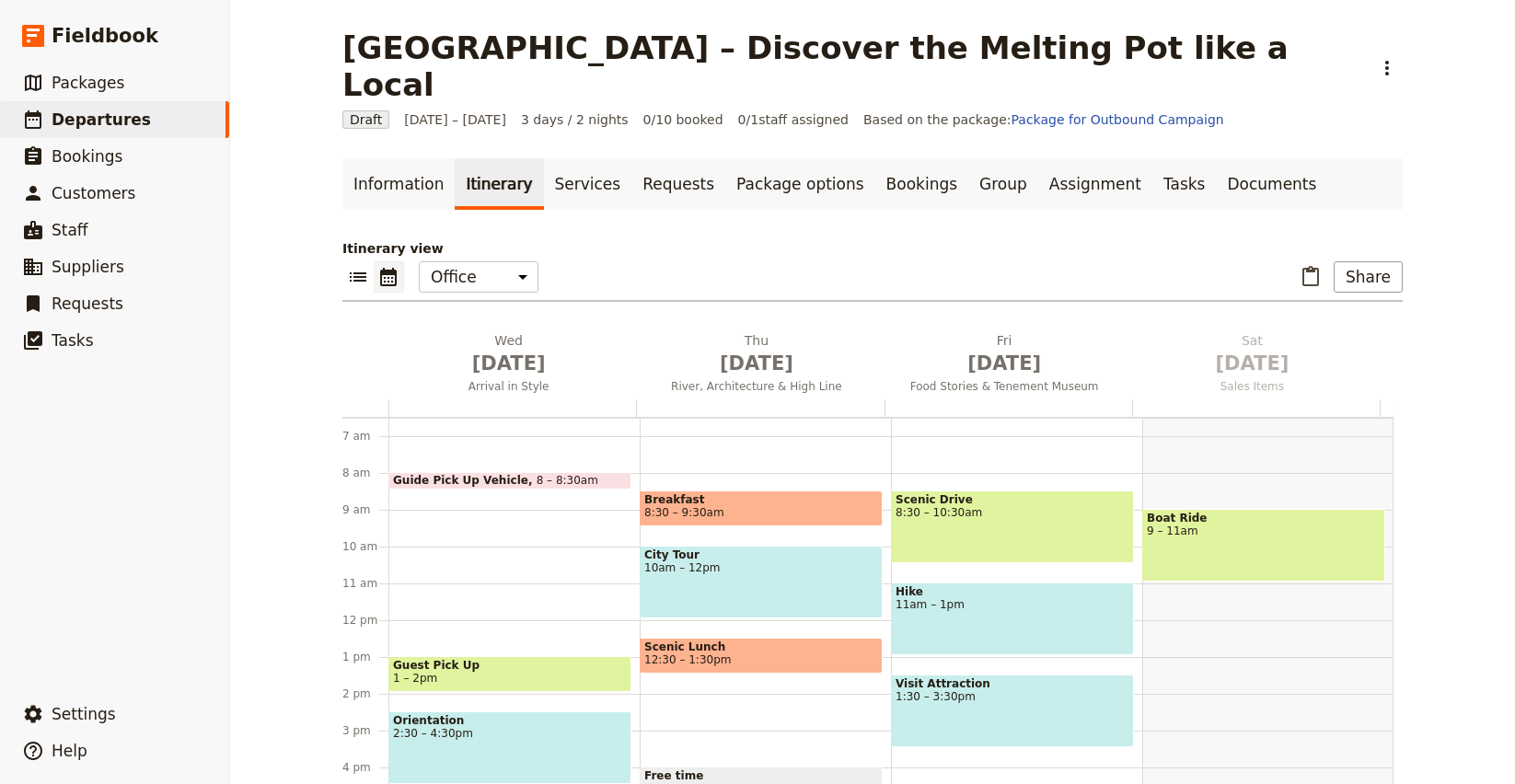
click at [1442, 218] on div "[GEOGRAPHIC_DATA] – Discover the Melting Pot like a Local ​ Draft [DATE] – [DAT…" at bounding box center [871, 392] width 1284 height 784
click at [496, 349] on span "[DATE]" at bounding box center [508, 363] width 226 height 27
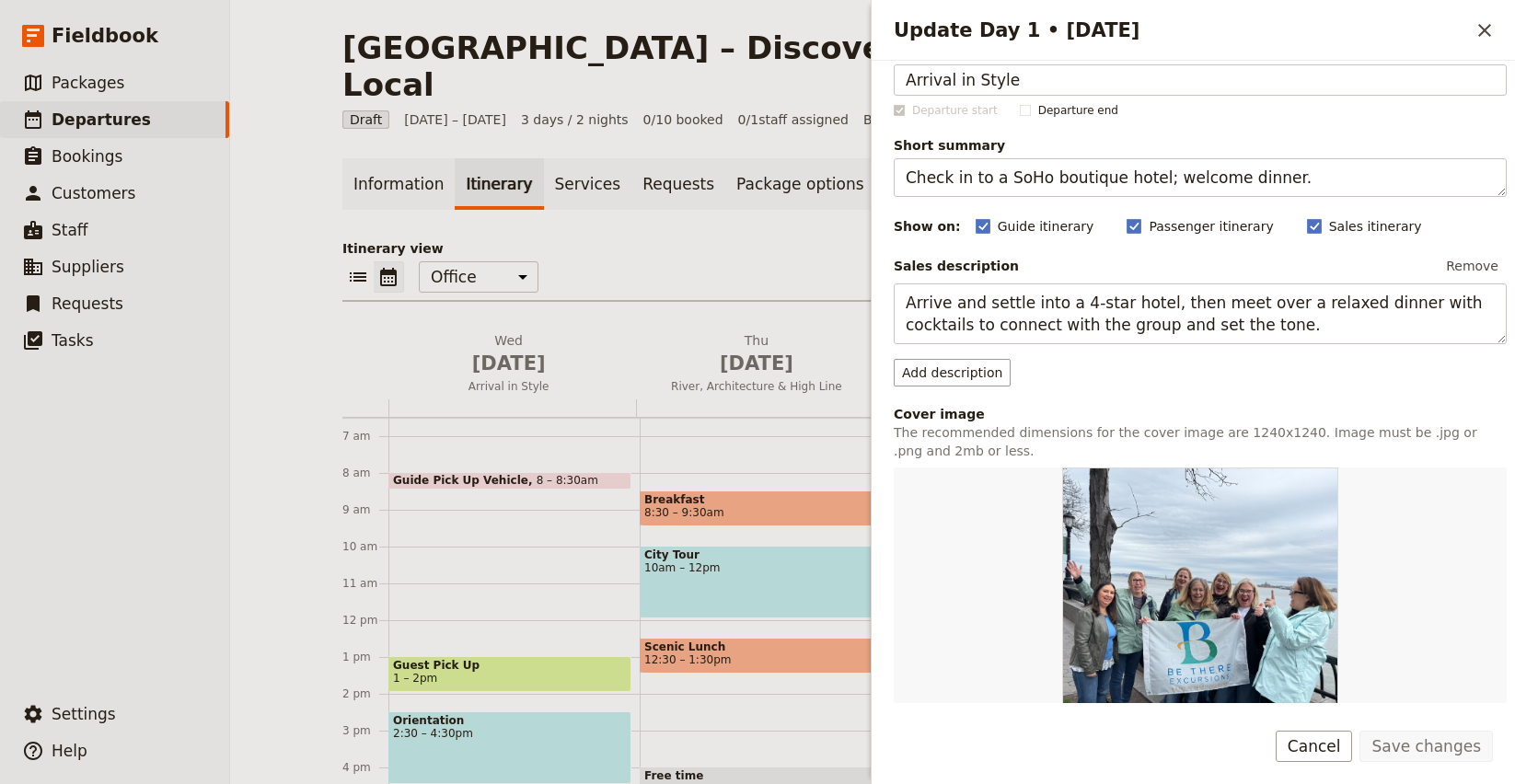
scroll to position [3, 0]
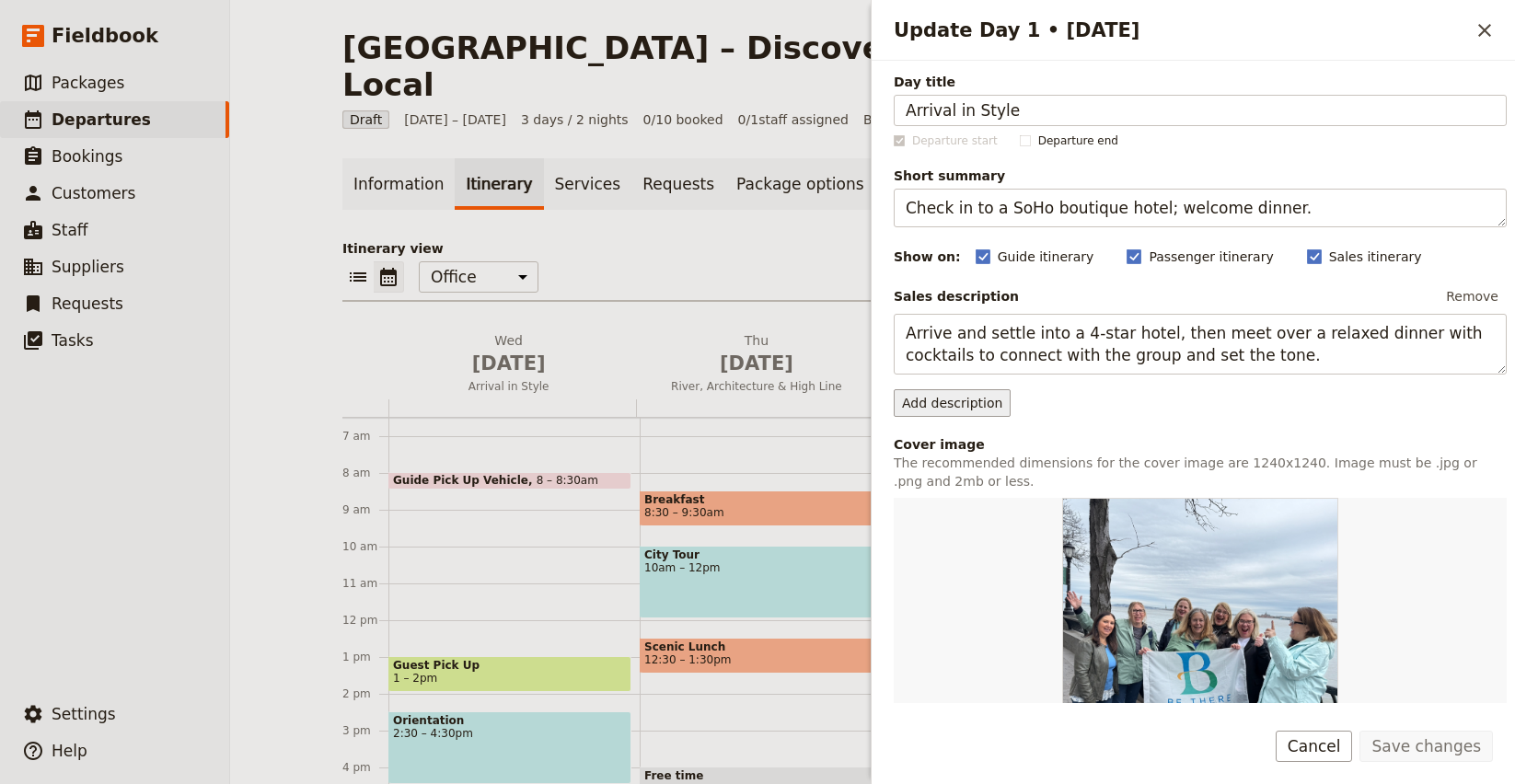
click at [975, 405] on button "Add description" at bounding box center [952, 403] width 117 height 27
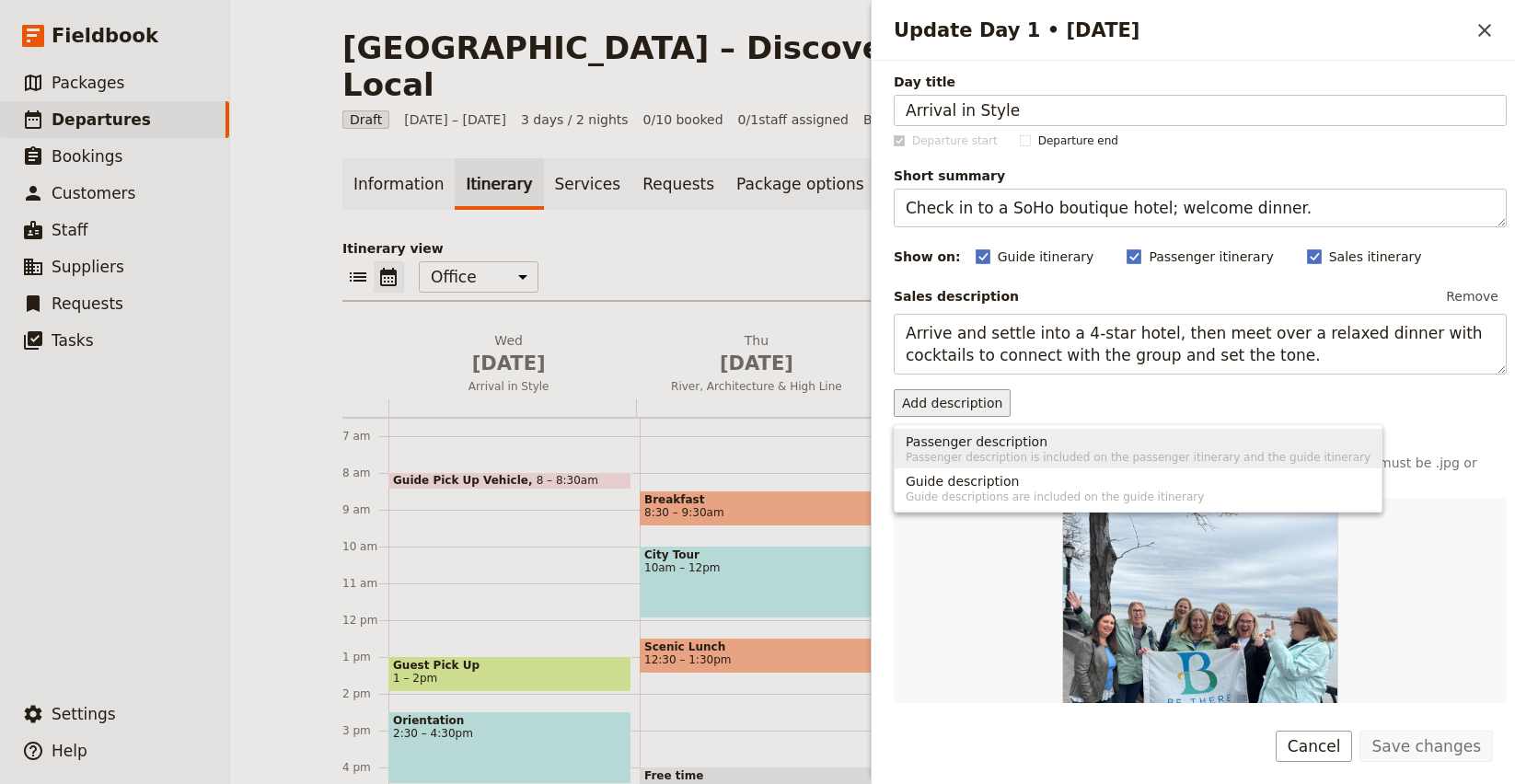
click at [965, 400] on button "Add description" at bounding box center [952, 403] width 117 height 27
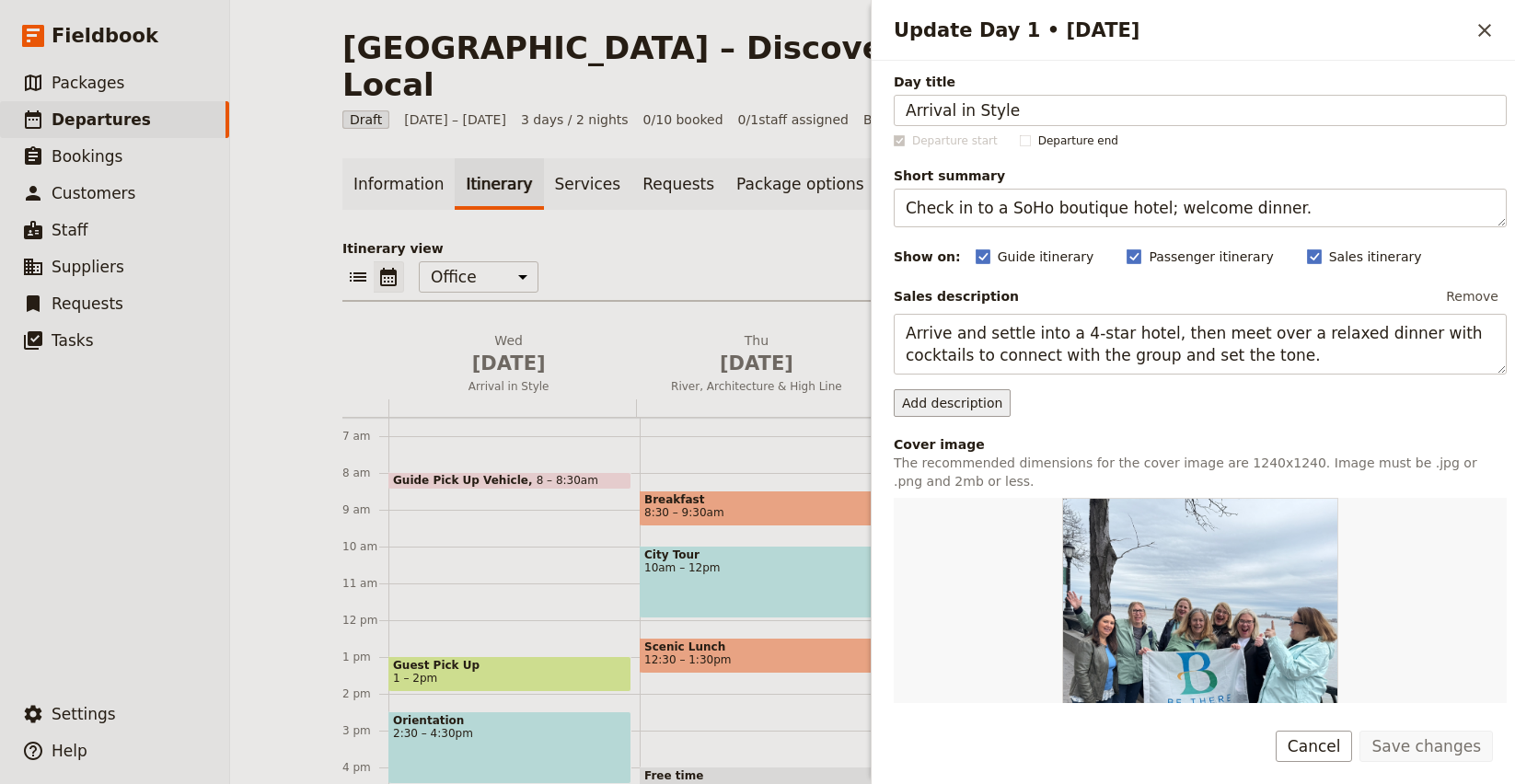
click at [965, 400] on button "Add description" at bounding box center [952, 403] width 117 height 27
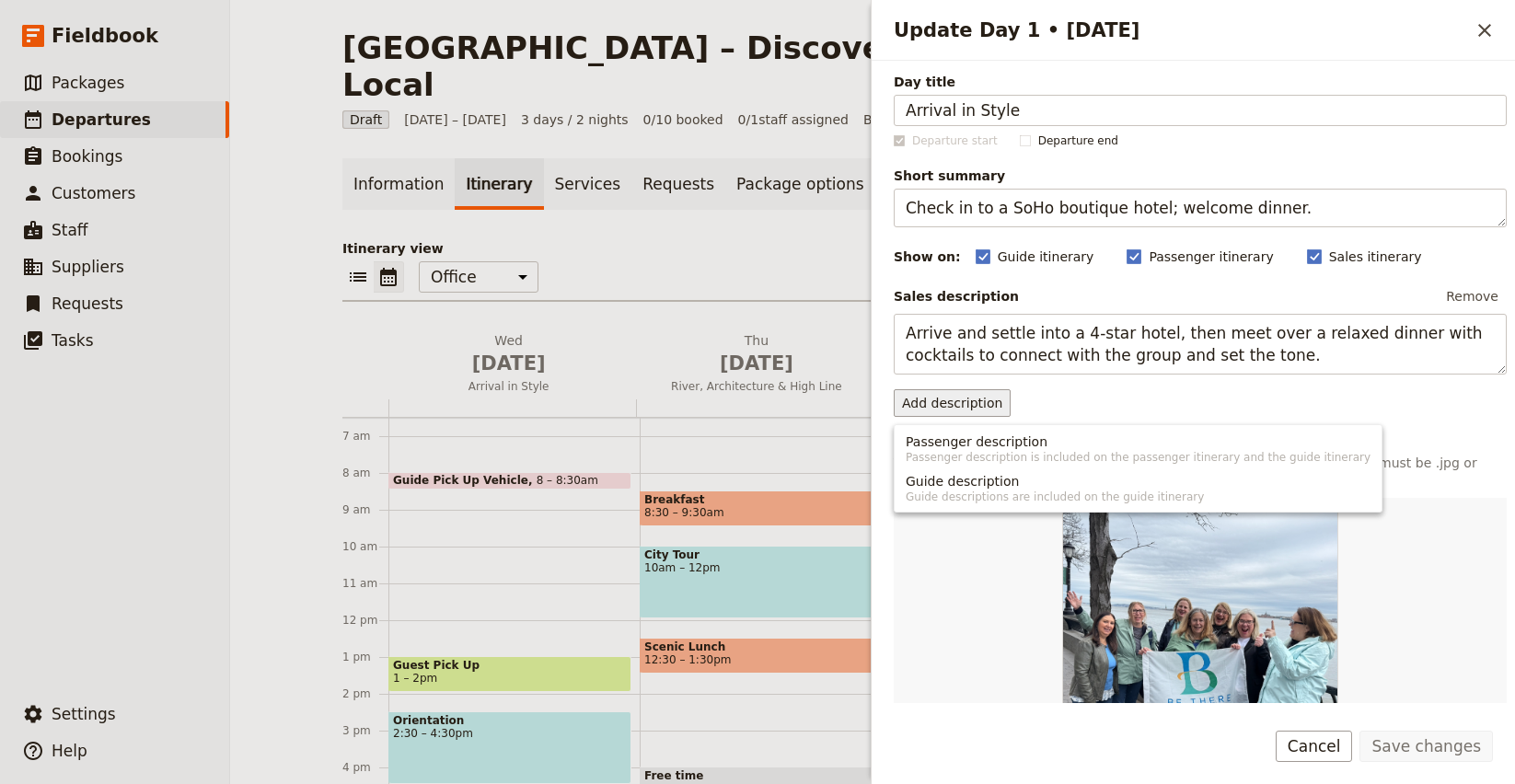
click at [965, 400] on button "Add description" at bounding box center [952, 403] width 117 height 27
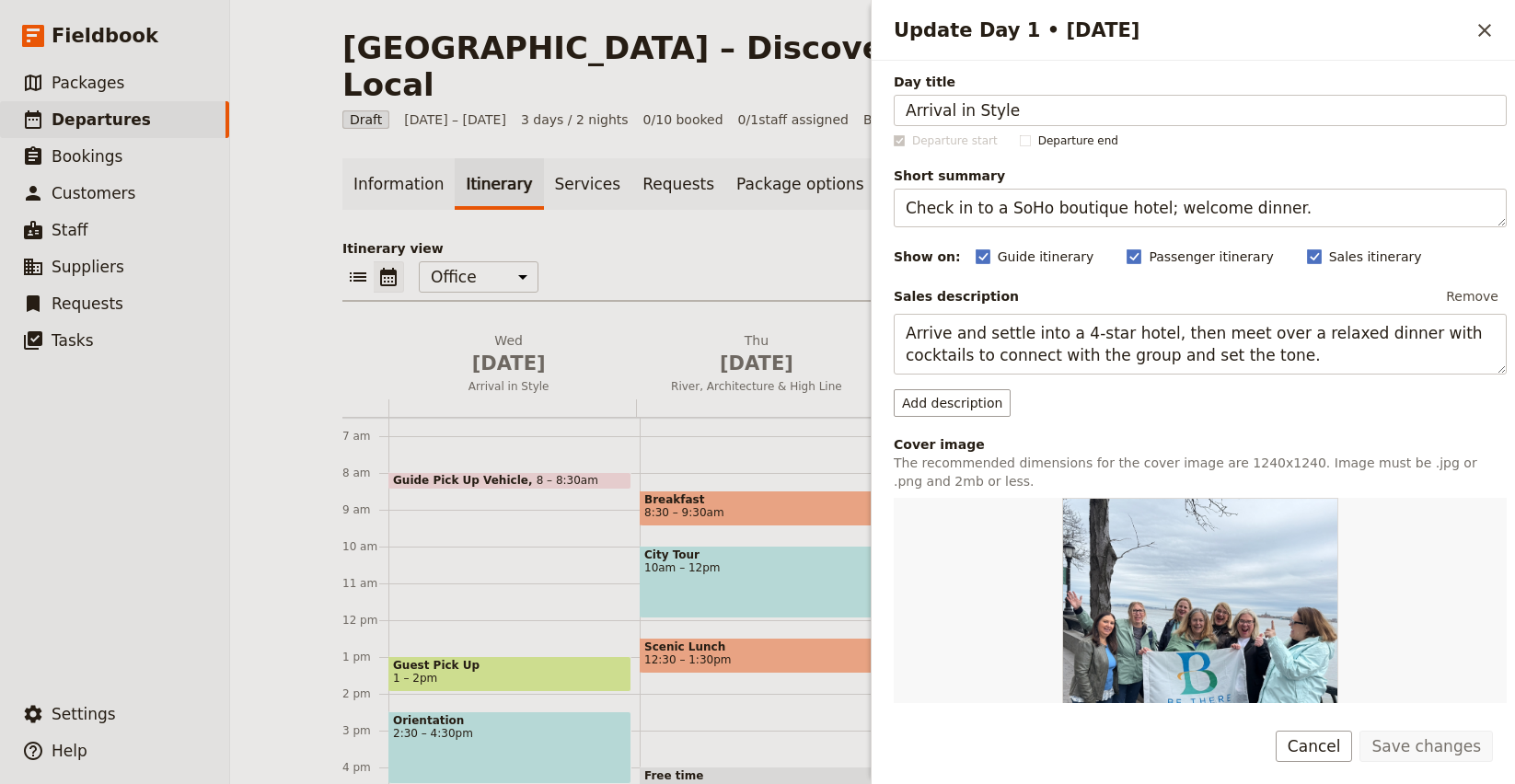
click at [1103, 290] on div "Sales description Remove" at bounding box center [1200, 296] width 613 height 27
click at [946, 397] on button "Add description" at bounding box center [952, 403] width 117 height 27
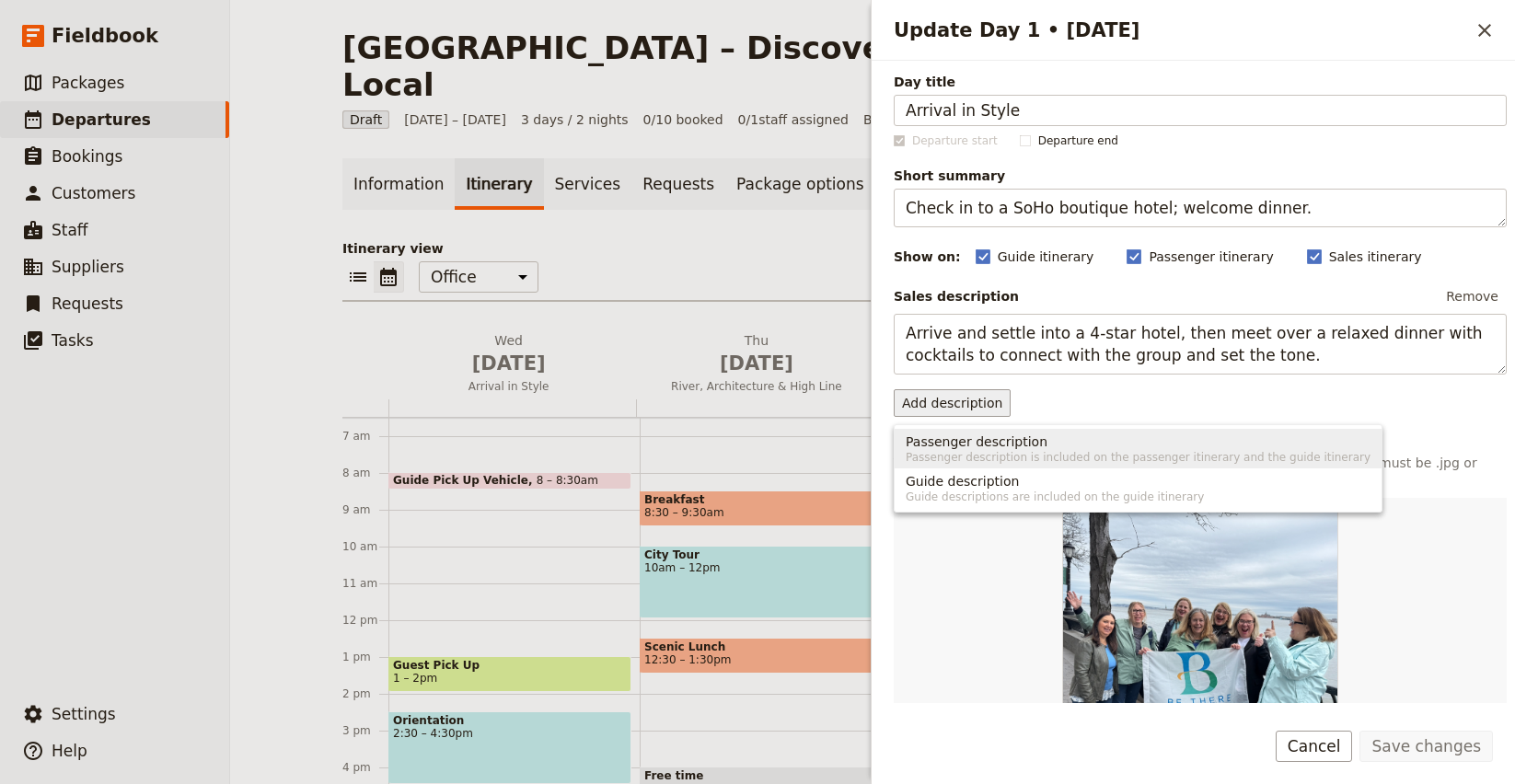
click at [1162, 395] on div "Add description" at bounding box center [1200, 403] width 613 height 27
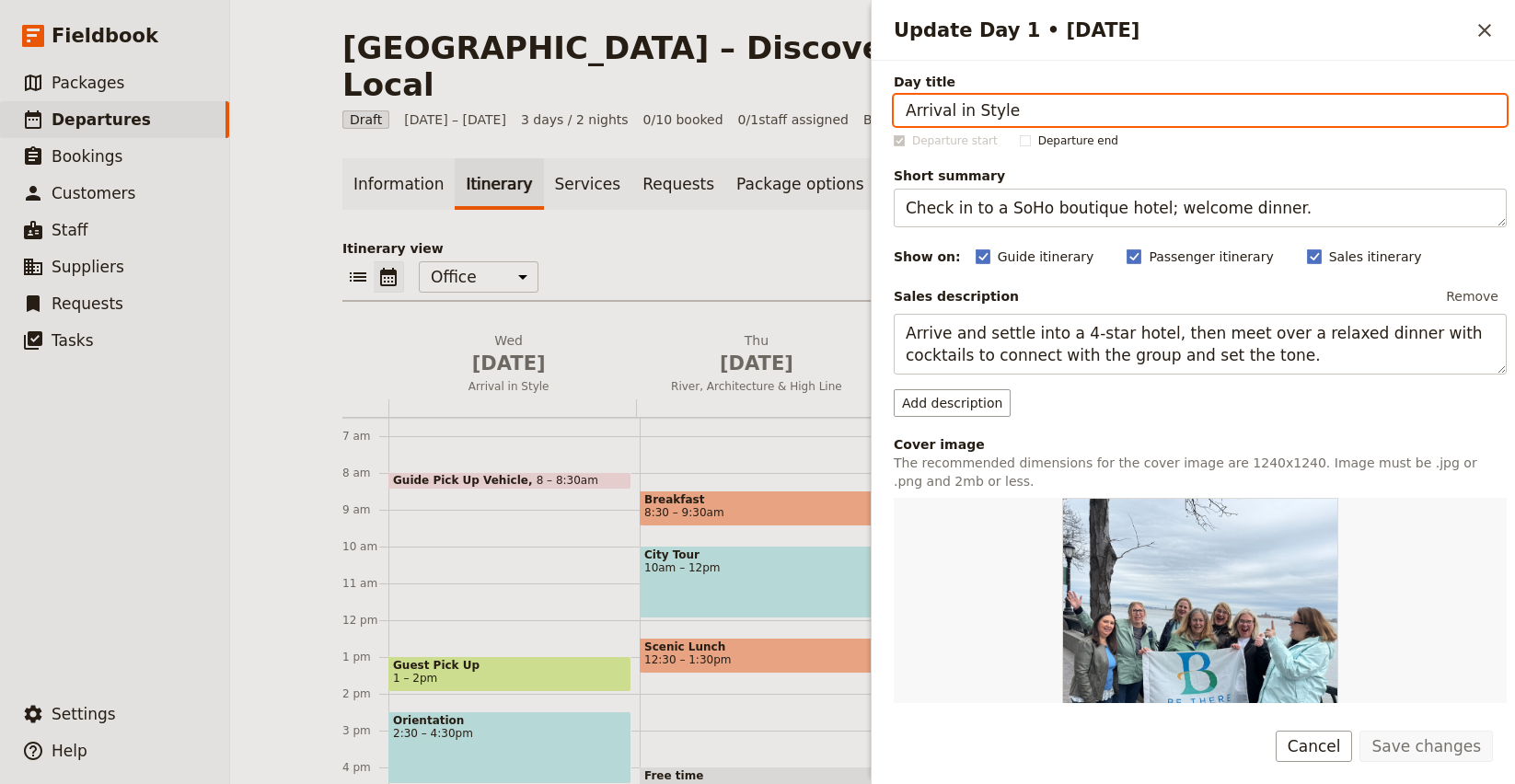
click at [630, 239] on p "Itinerary view" at bounding box center [872, 248] width 1060 height 19
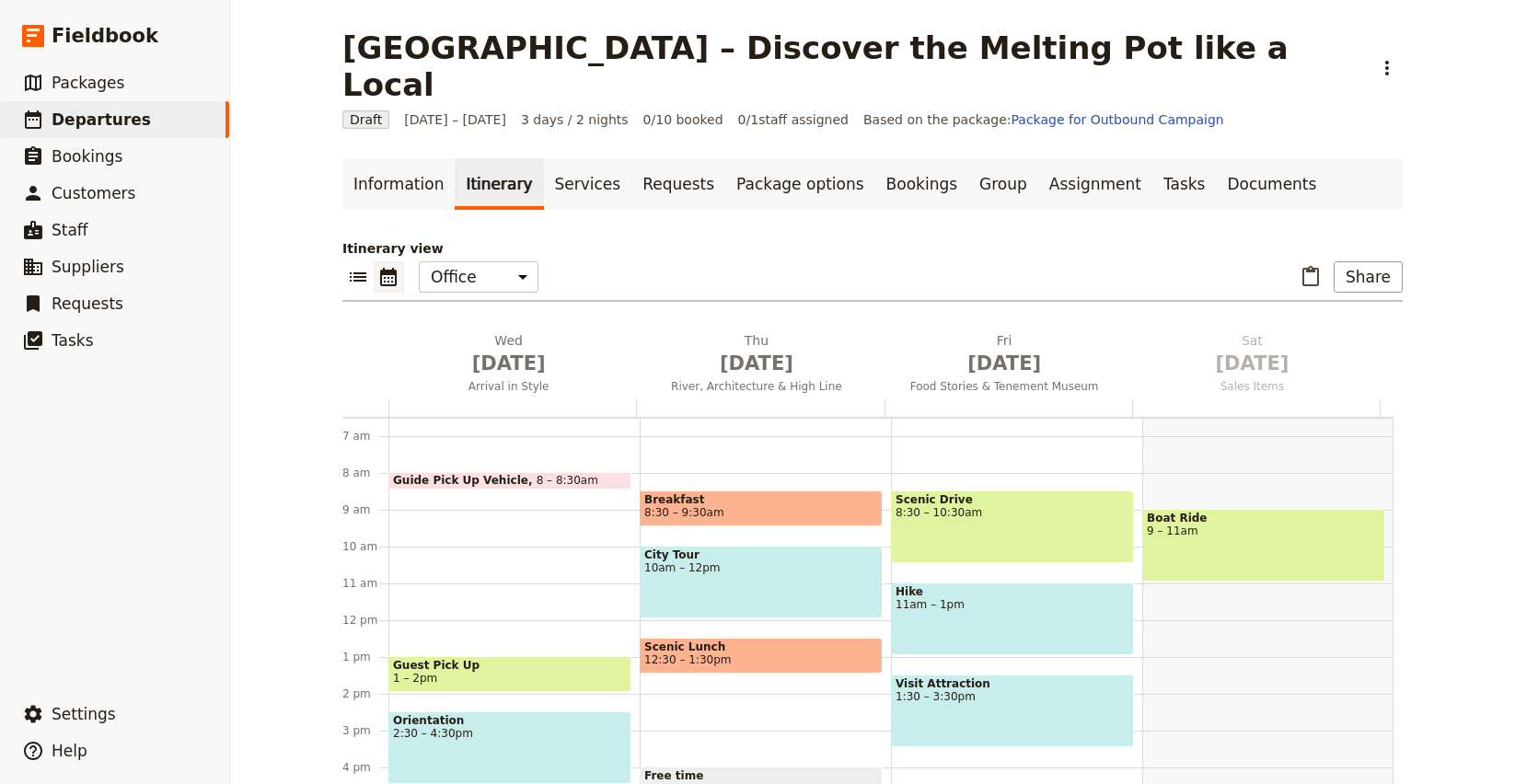
click at [698, 561] on span "10am – 12pm" at bounding box center [761, 567] width 234 height 13
